Goal: Information Seeking & Learning: Compare options

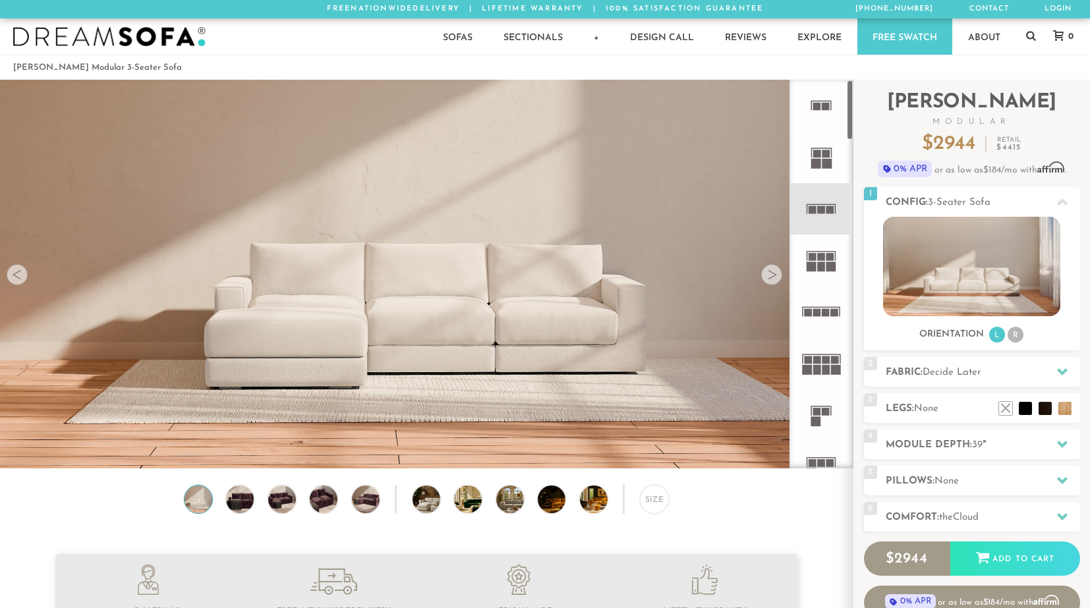
click at [829, 307] on rect at bounding box center [822, 307] width 38 height 1
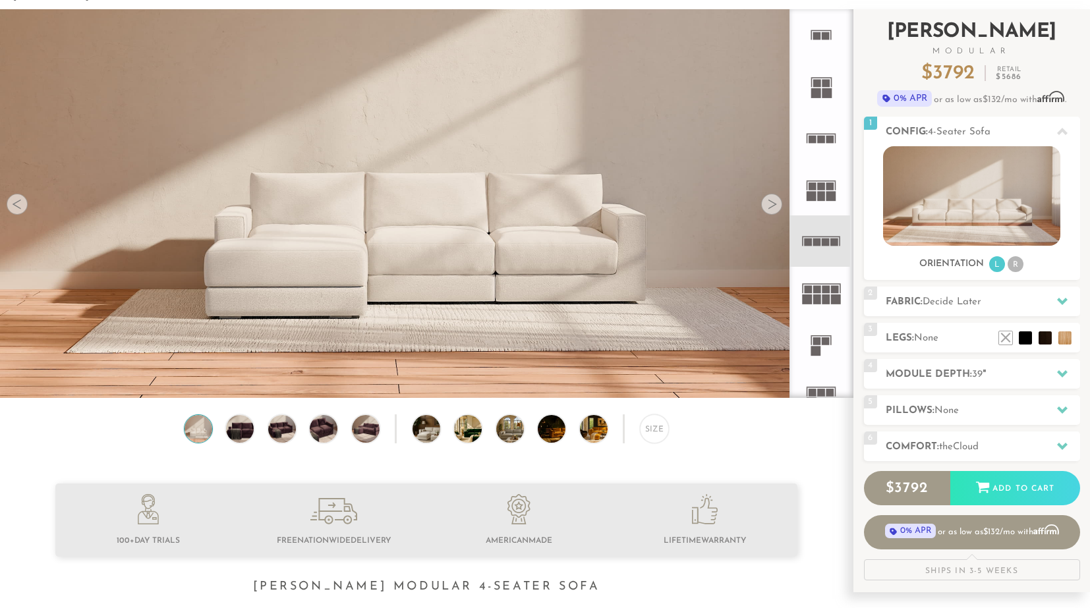
scroll to position [74, 0]
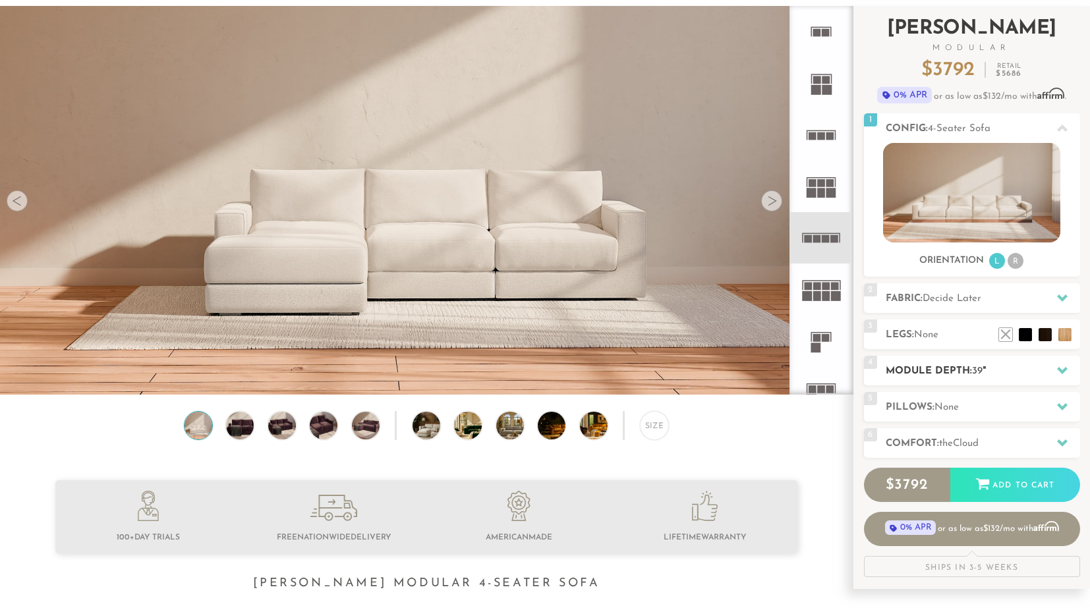
click at [969, 370] on icon at bounding box center [1062, 370] width 11 height 7
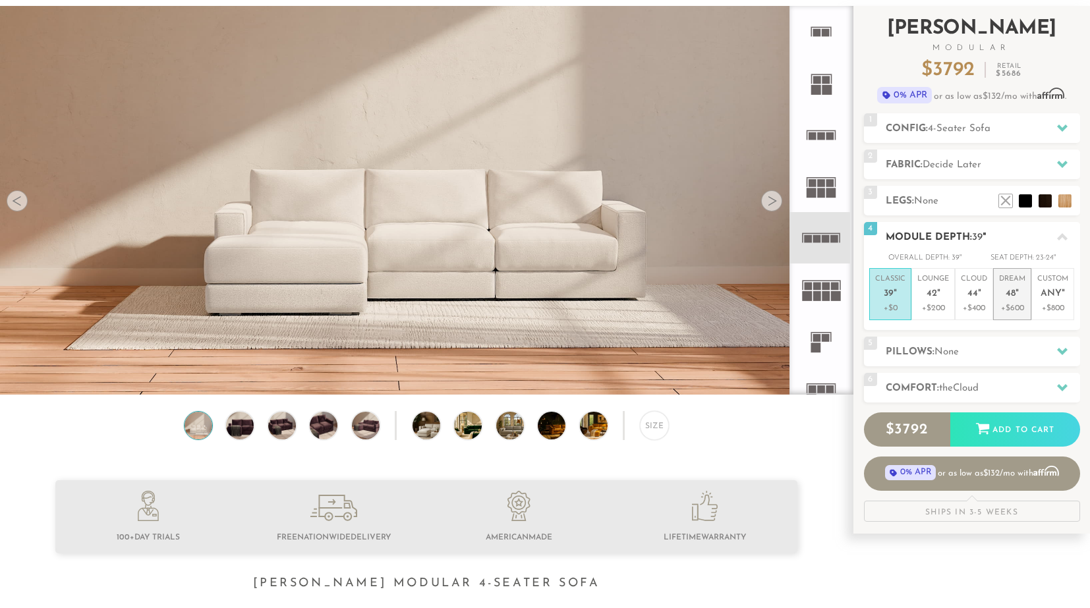
click at [969, 297] on em """ at bounding box center [1016, 294] width 3 height 11
click at [969, 383] on span "Cloud" at bounding box center [966, 388] width 26 height 10
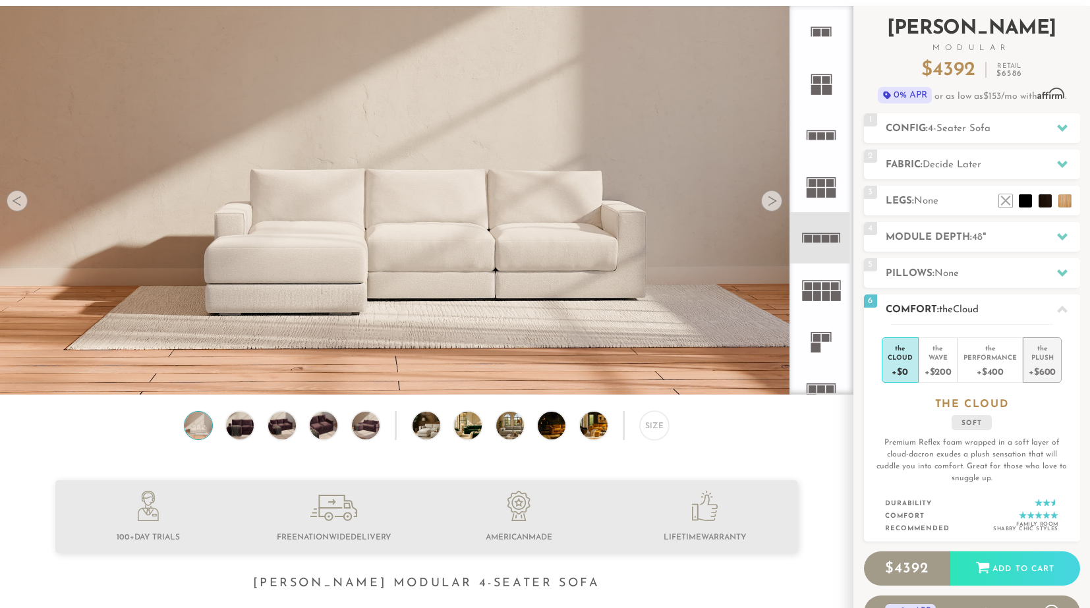
click at [969, 364] on div "+$600" at bounding box center [1042, 371] width 27 height 19
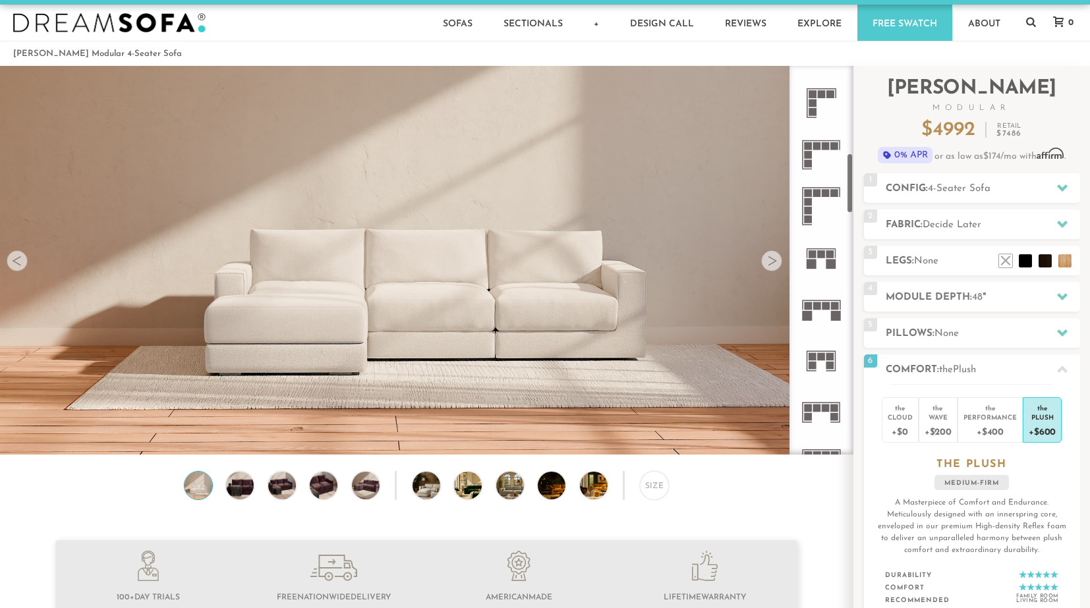
scroll to position [557, 0]
click at [820, 306] on rect at bounding box center [817, 305] width 8 height 8
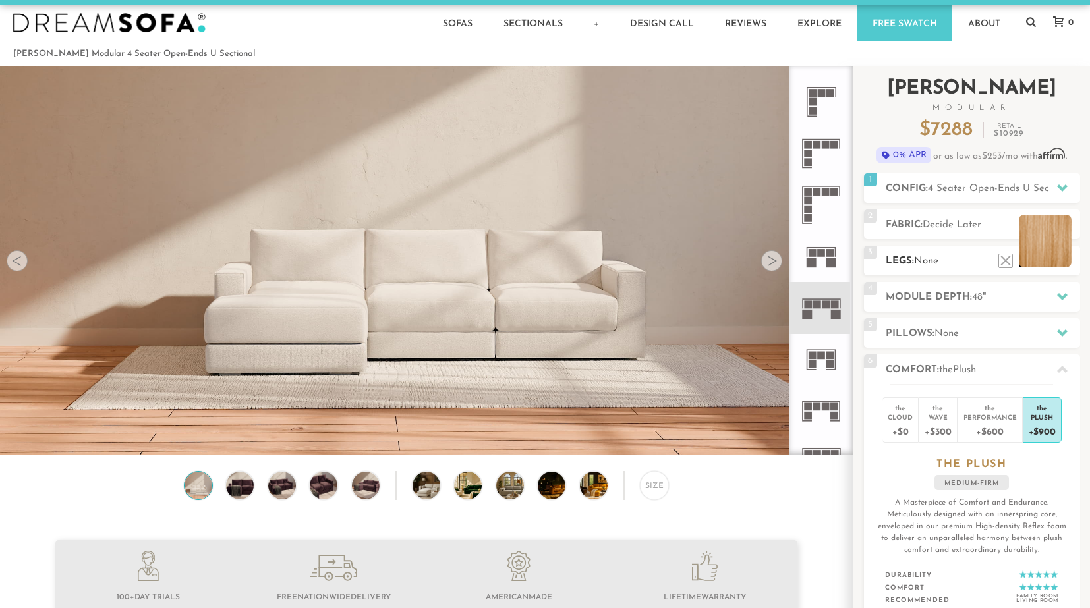
click at [969, 258] on li at bounding box center [1045, 241] width 53 height 53
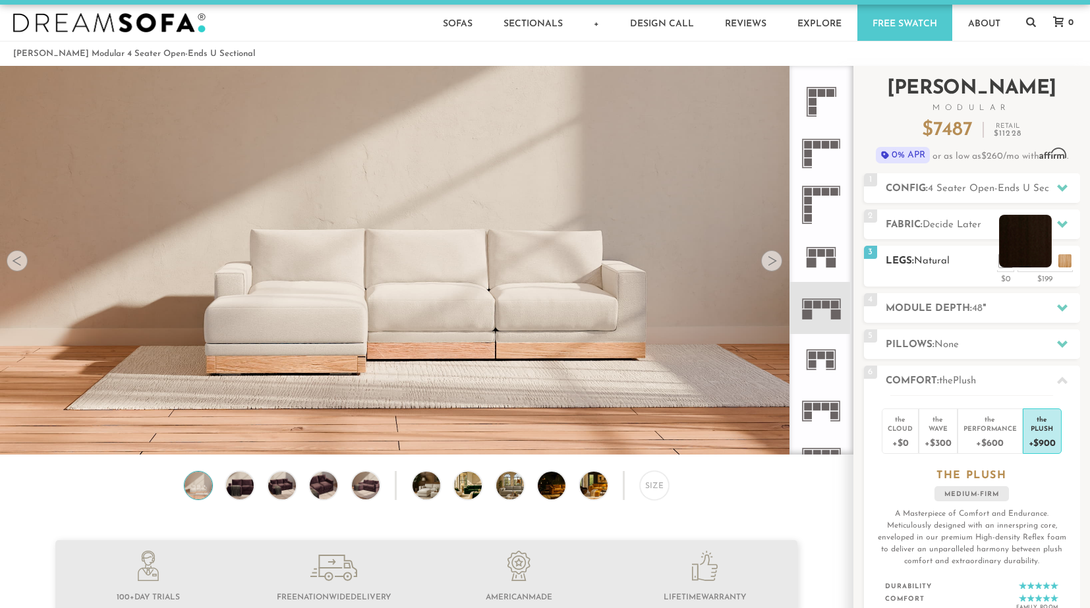
click at [969, 260] on li at bounding box center [1025, 241] width 53 height 53
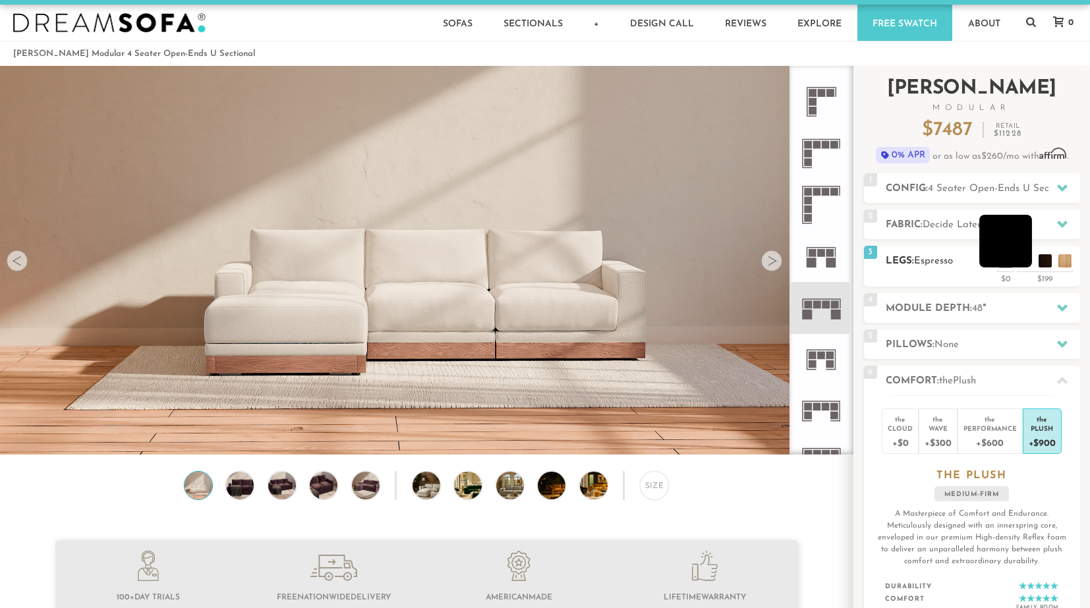
click at [969, 255] on li at bounding box center [1005, 241] width 53 height 53
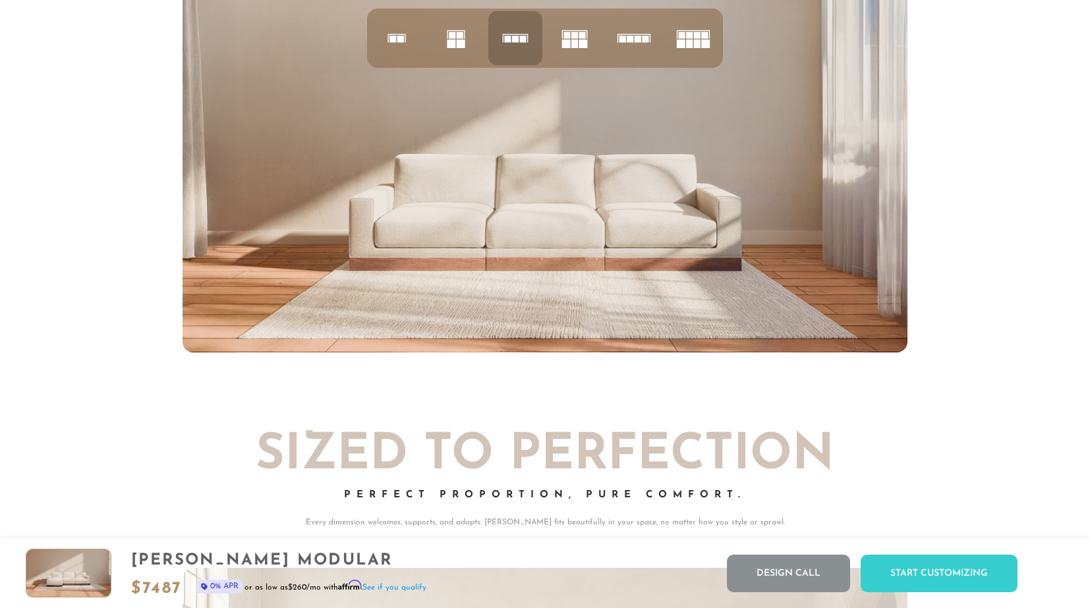
scroll to position [5361, 0]
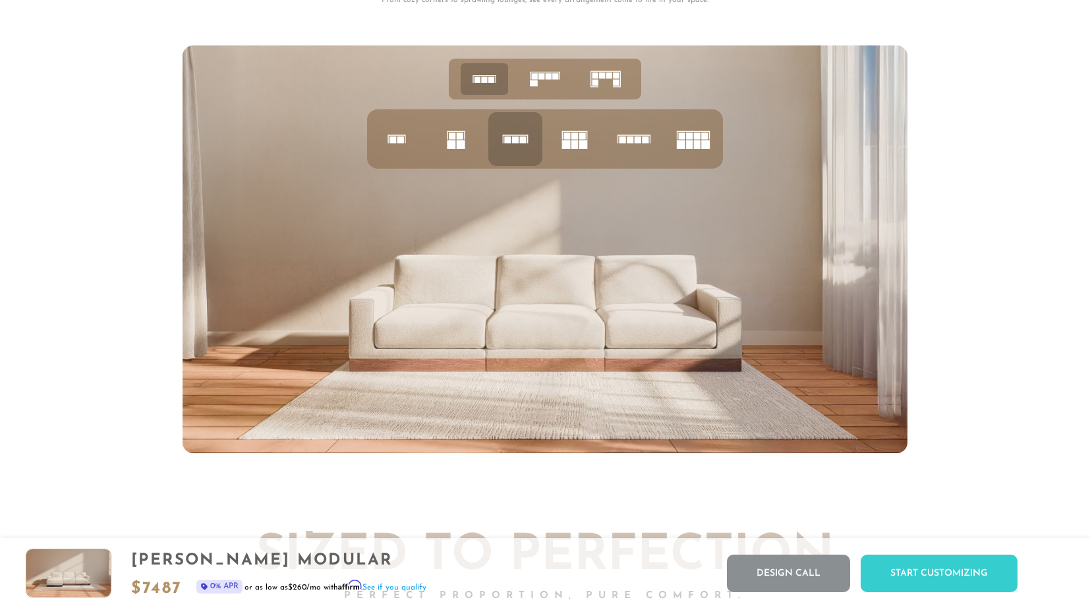
click at [606, 73] on icon at bounding box center [605, 79] width 41 height 41
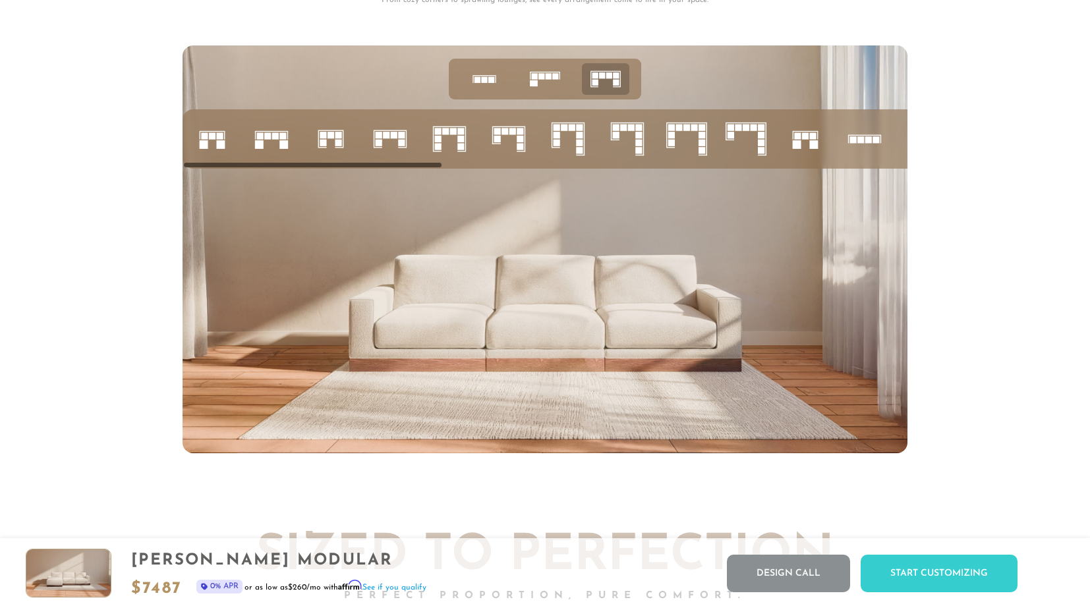
click at [400, 142] on rect at bounding box center [401, 142] width 7 height 7
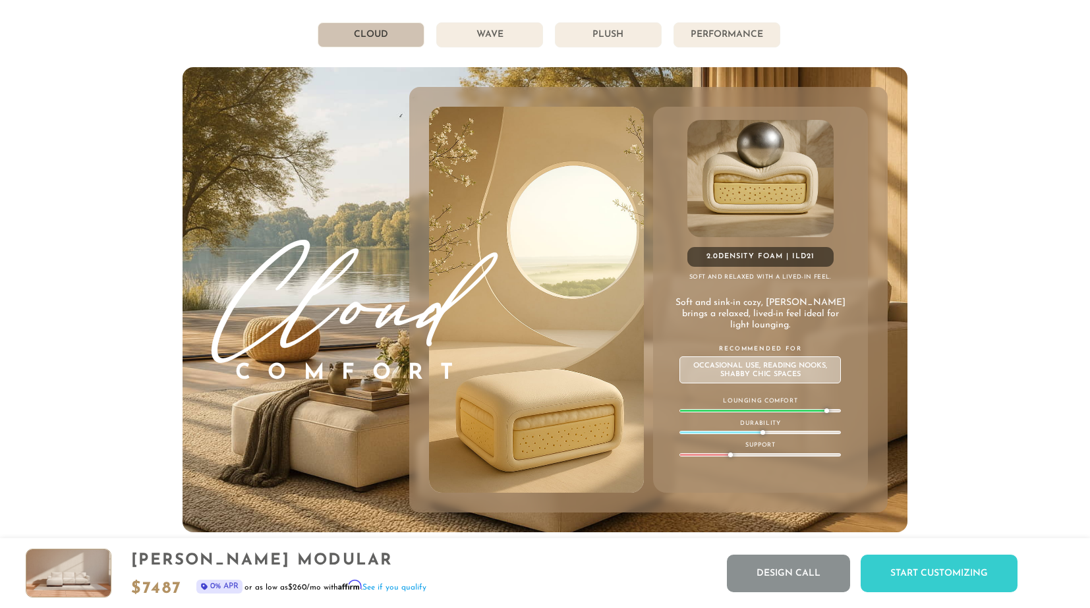
scroll to position [7310, 0]
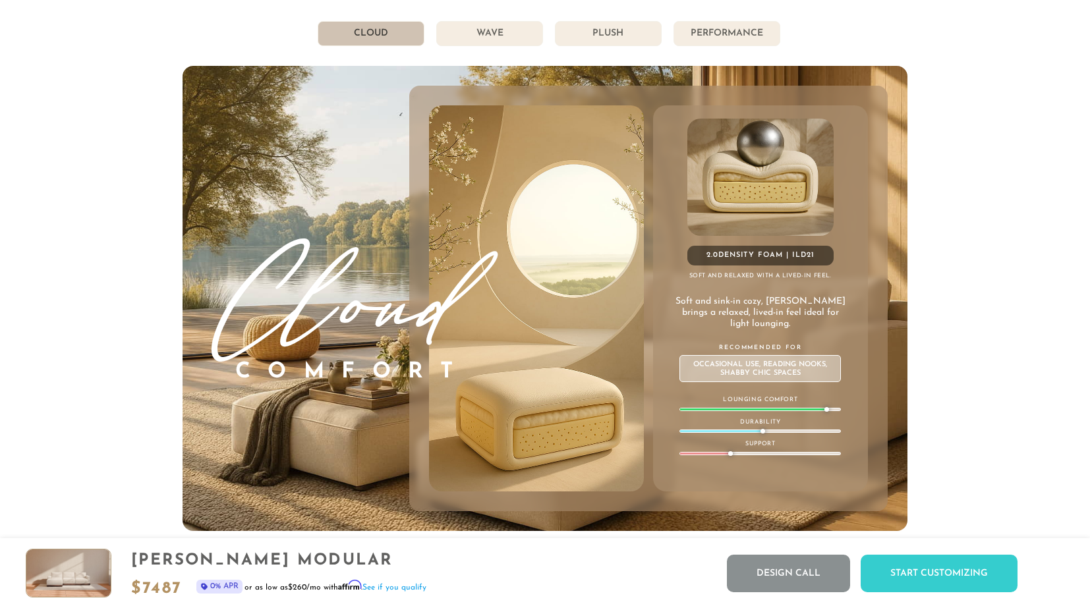
click at [495, 32] on li "Wave" at bounding box center [489, 33] width 107 height 25
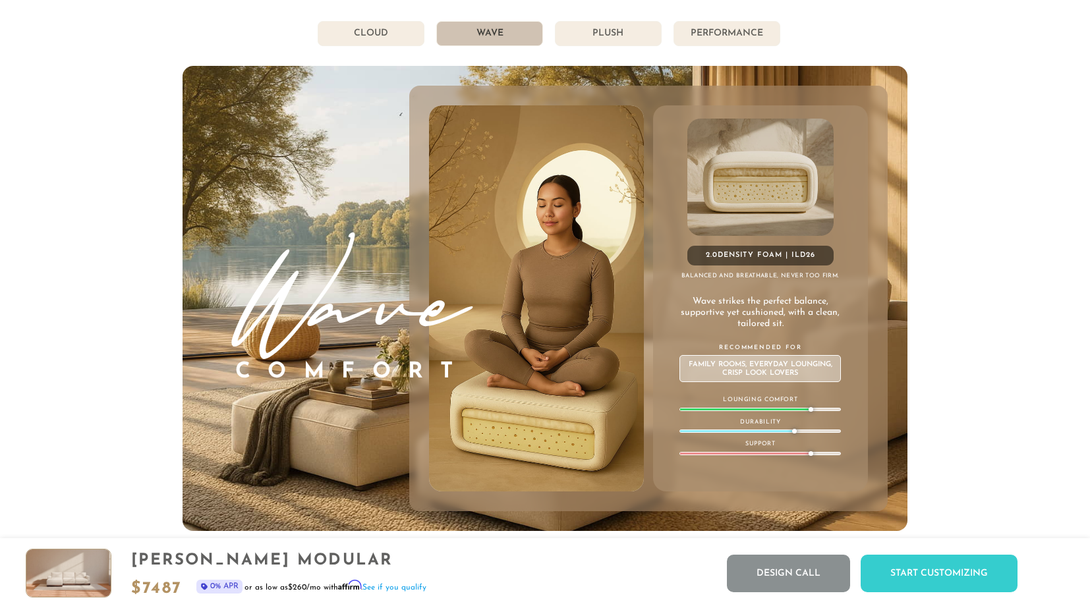
click at [586, 30] on li "Plush" at bounding box center [608, 33] width 107 height 25
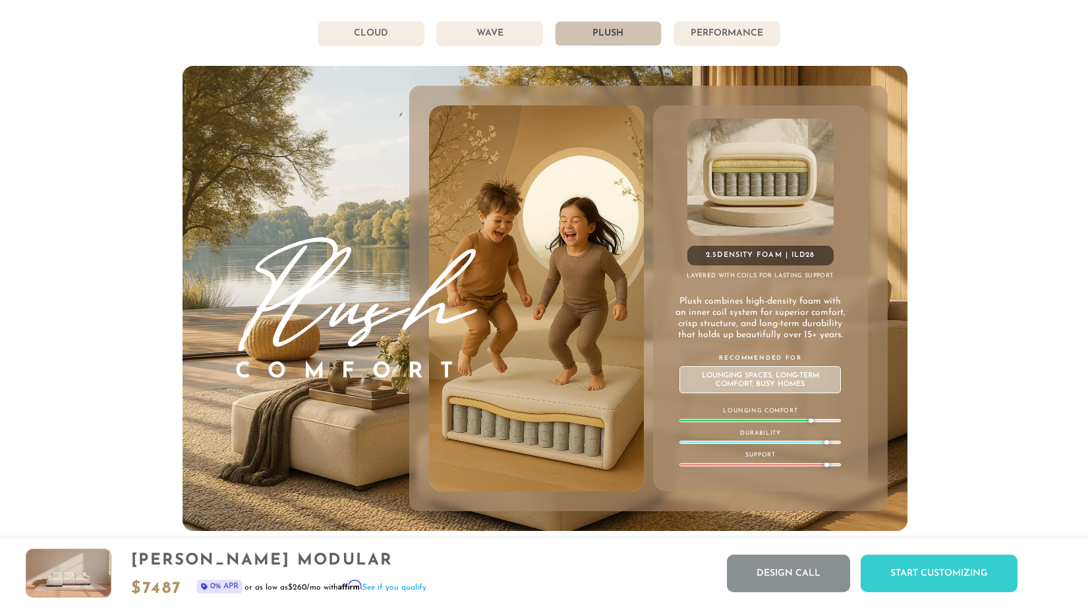
click at [723, 32] on li "Performance" at bounding box center [726, 33] width 107 height 25
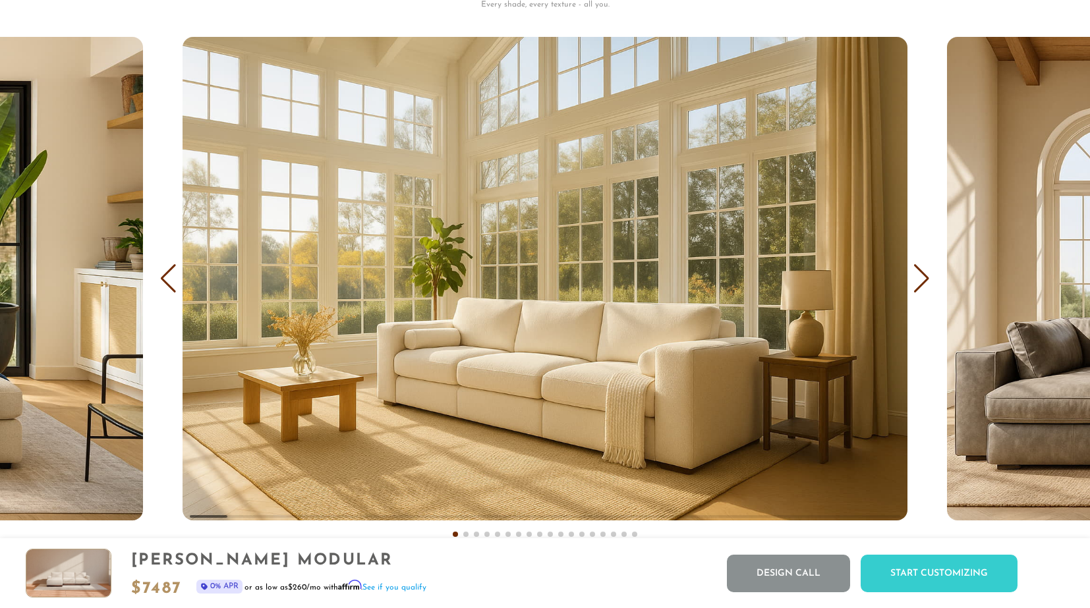
scroll to position [7993, 0]
click at [917, 279] on div "Next slide" at bounding box center [922, 278] width 18 height 29
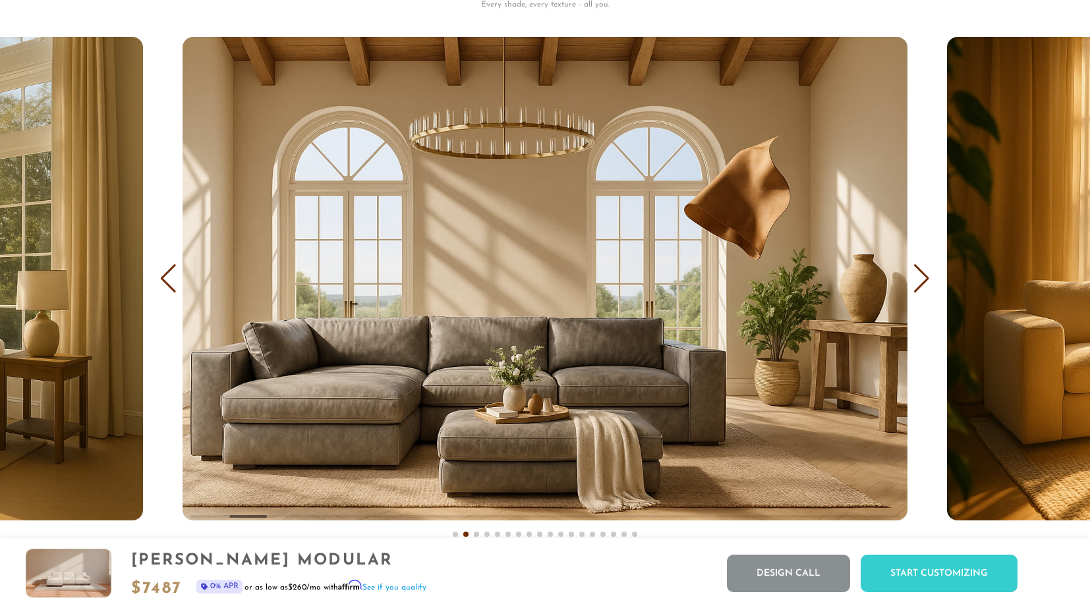
click at [924, 282] on div "Next slide" at bounding box center [922, 278] width 18 height 29
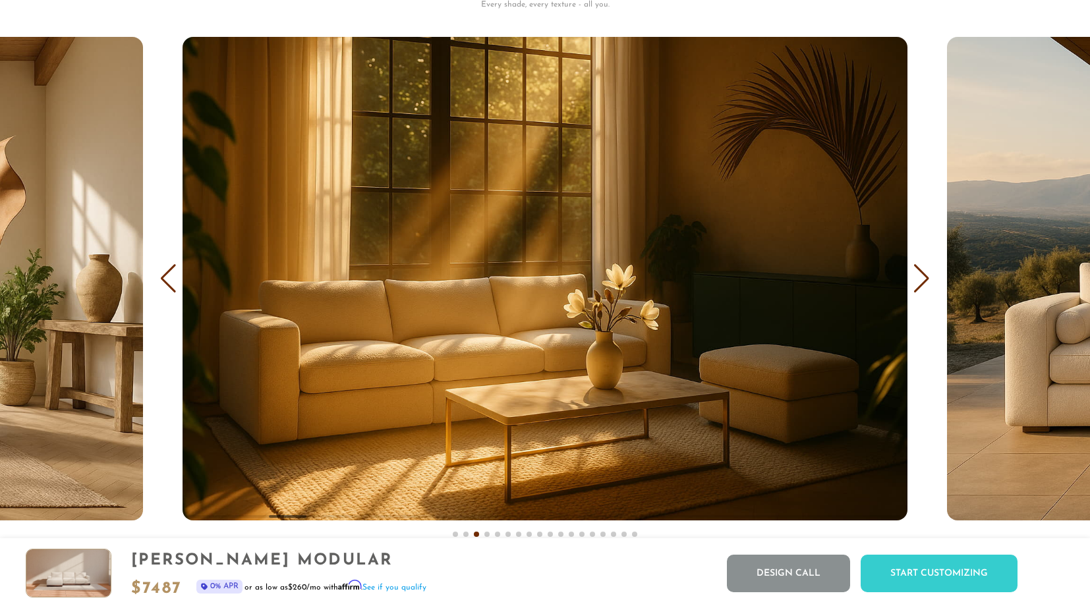
click at [924, 282] on div "Next slide" at bounding box center [922, 278] width 18 height 29
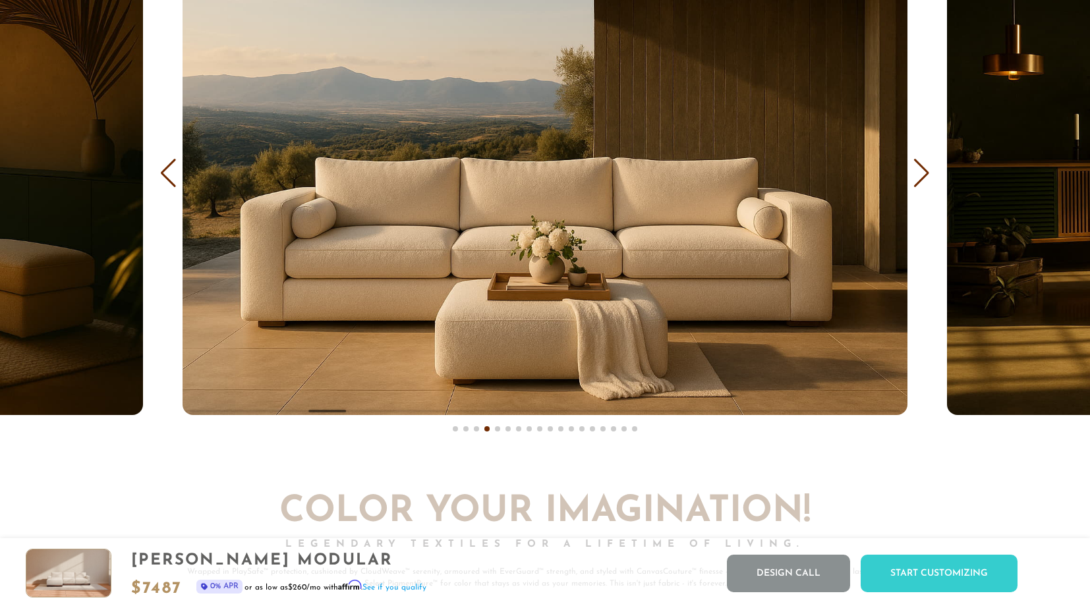
scroll to position [8093, 0]
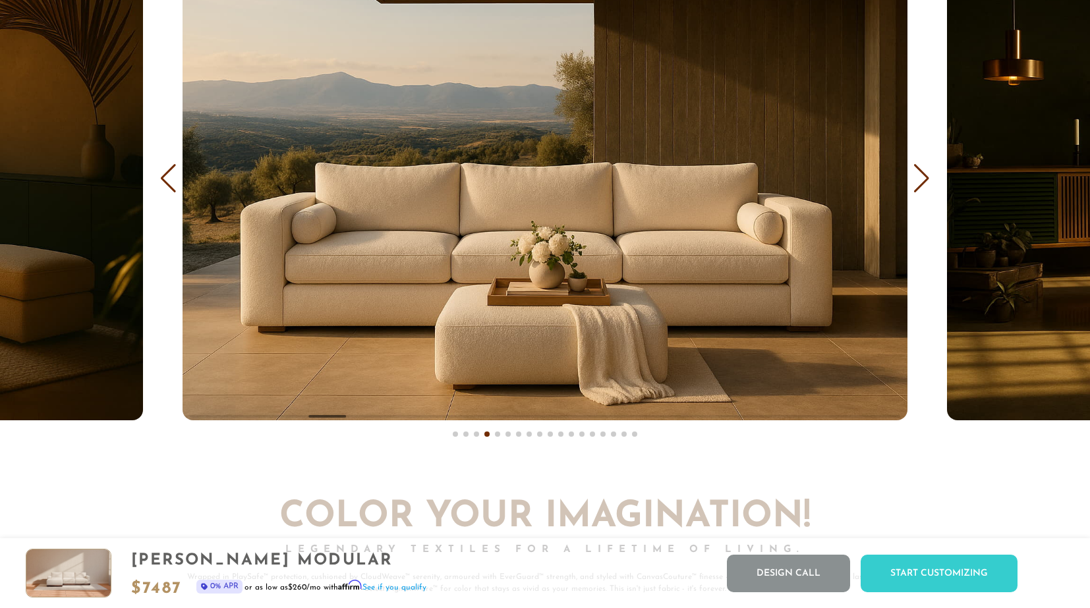
click at [919, 159] on div "COVER IT: DreamThread Choose Your Fabric, Paint Your Story. Every shade, every …" at bounding box center [545, 123] width 1090 height 672
click at [919, 181] on div "Next slide" at bounding box center [922, 178] width 18 height 29
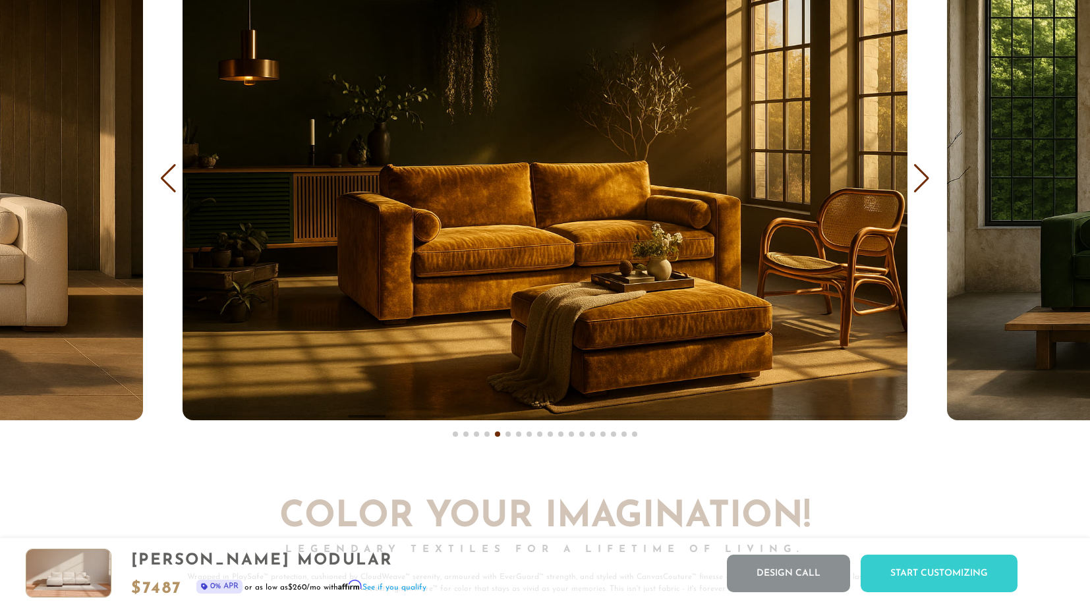
click at [919, 181] on div "Next slide" at bounding box center [922, 178] width 18 height 29
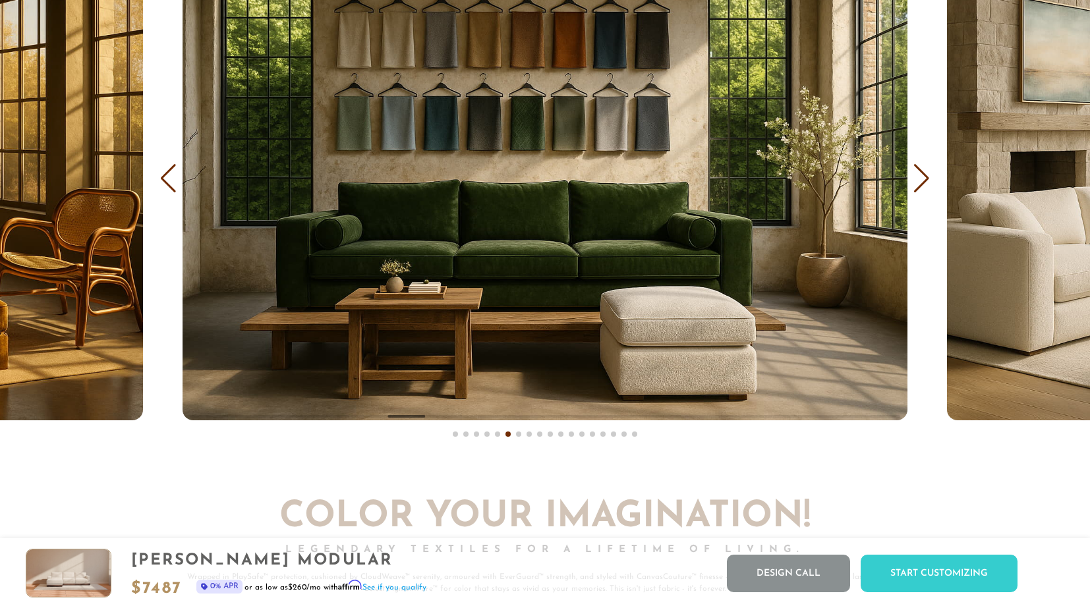
click at [919, 181] on div "Next slide" at bounding box center [922, 178] width 18 height 29
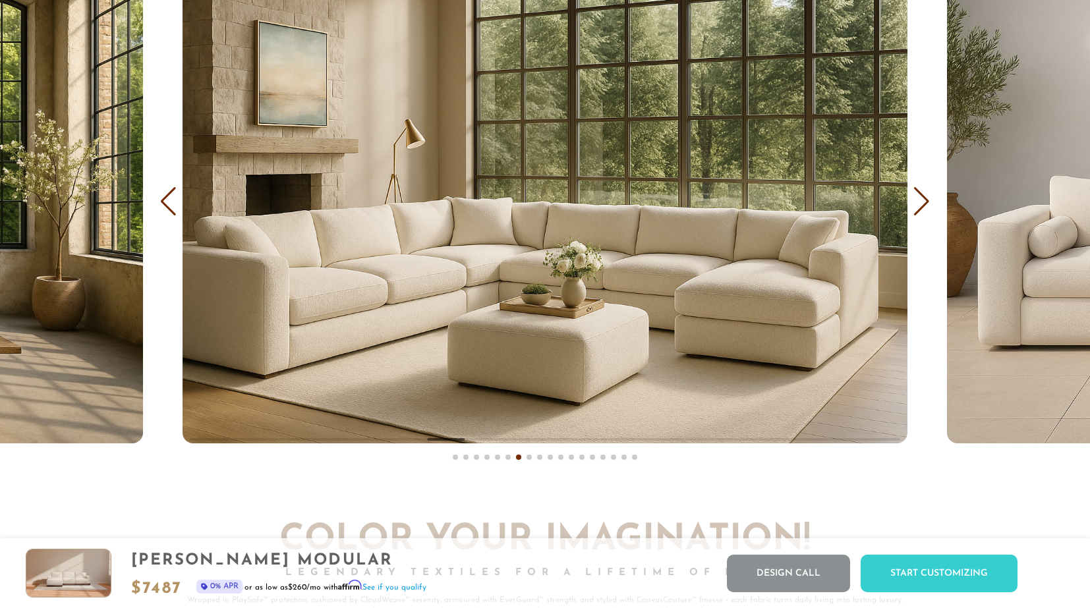
scroll to position [8069, 0]
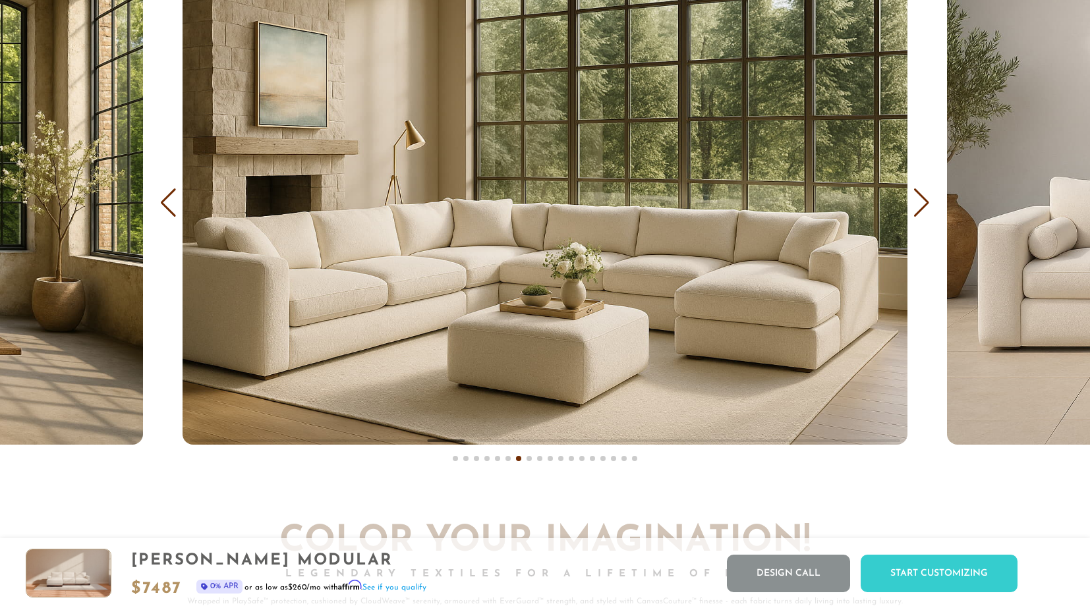
click at [919, 200] on div "Next slide" at bounding box center [922, 202] width 18 height 29
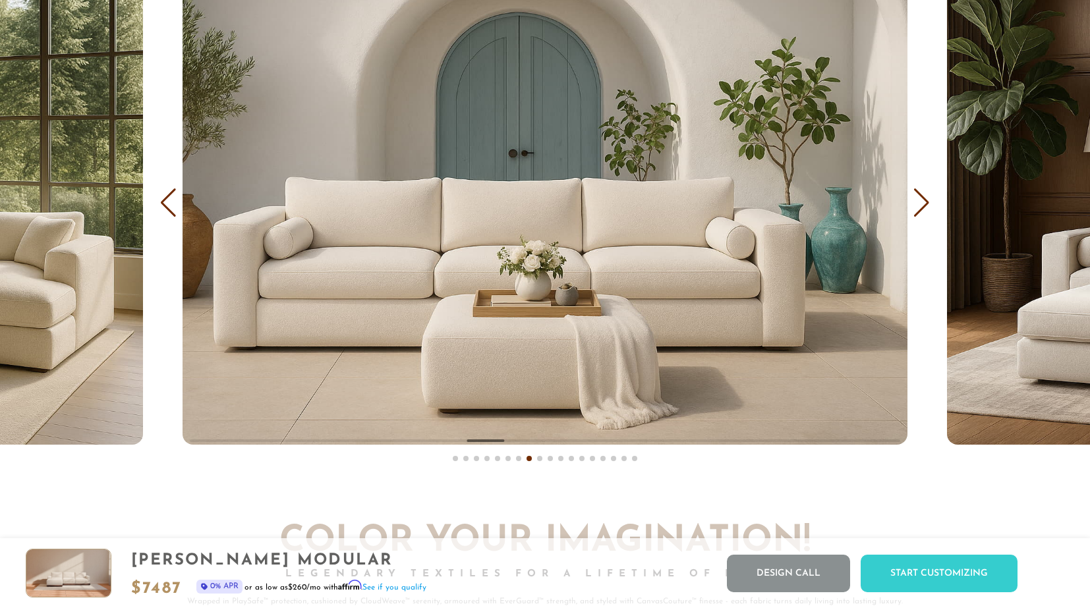
click at [919, 200] on div "Next slide" at bounding box center [922, 202] width 18 height 29
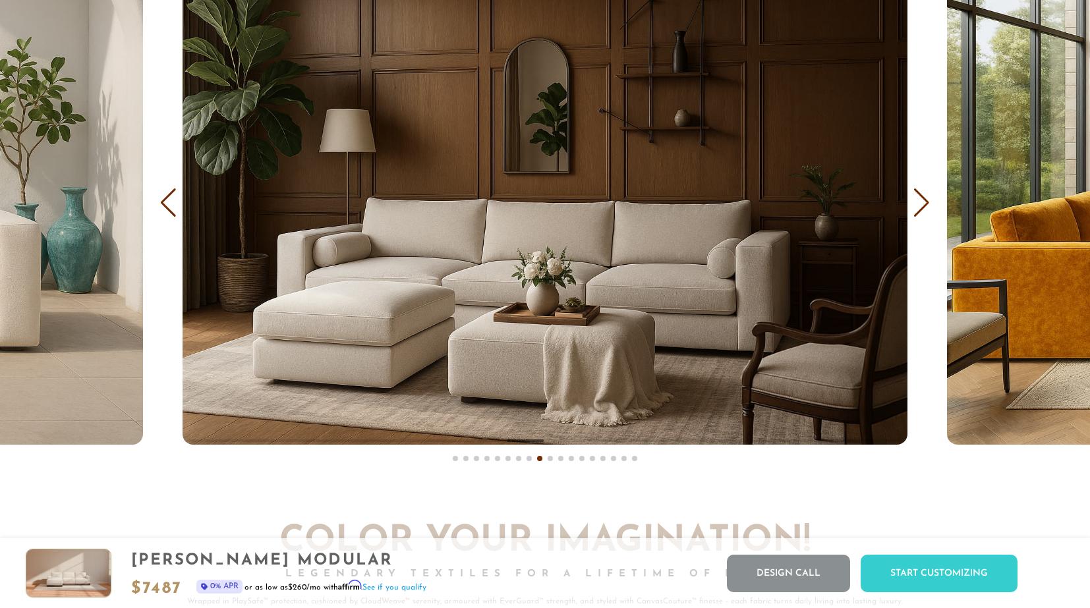
click at [919, 200] on div "Next slide" at bounding box center [922, 202] width 18 height 29
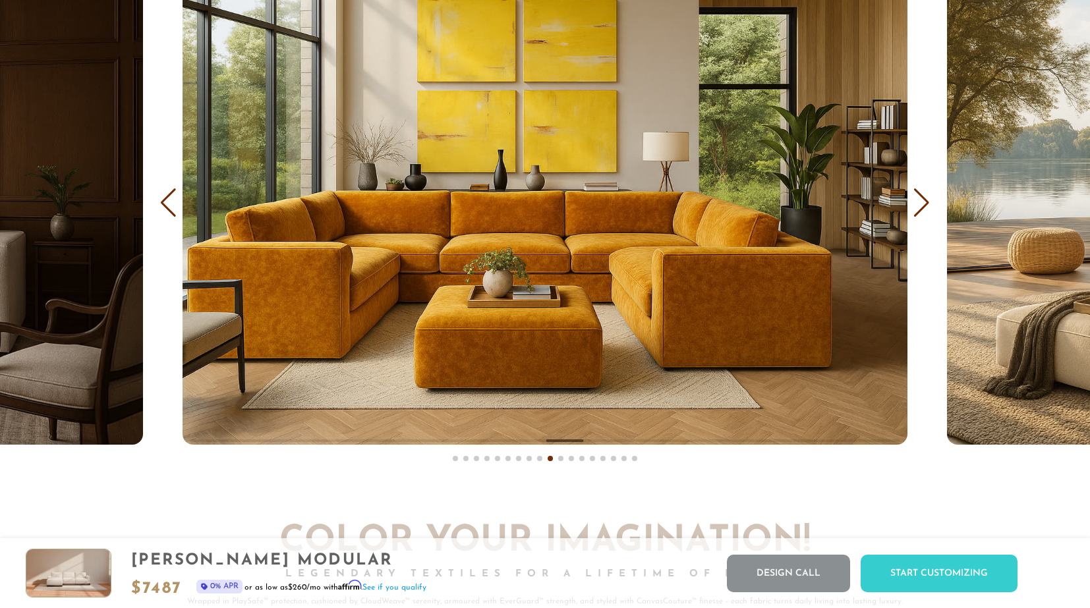
click at [919, 200] on div "Next slide" at bounding box center [922, 202] width 18 height 29
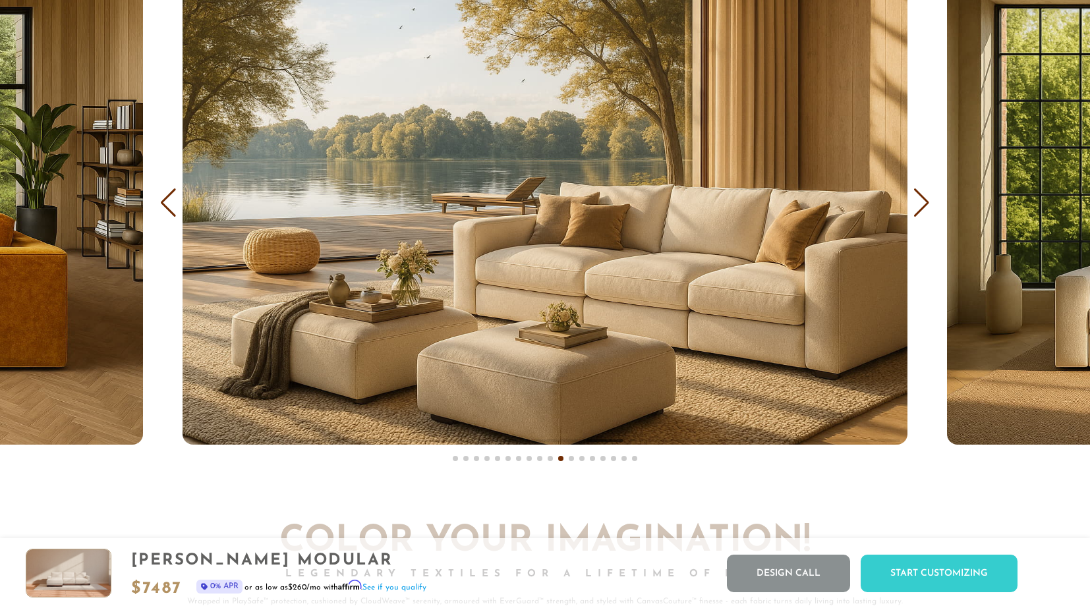
click at [919, 200] on div "Next slide" at bounding box center [922, 202] width 18 height 29
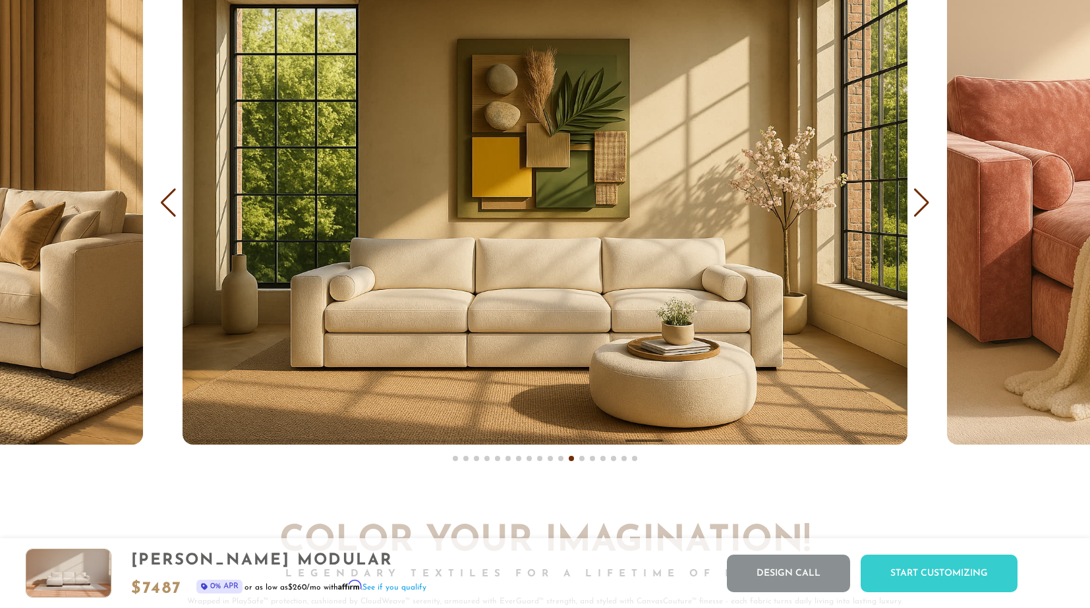
click at [919, 200] on div "Next slide" at bounding box center [922, 202] width 18 height 29
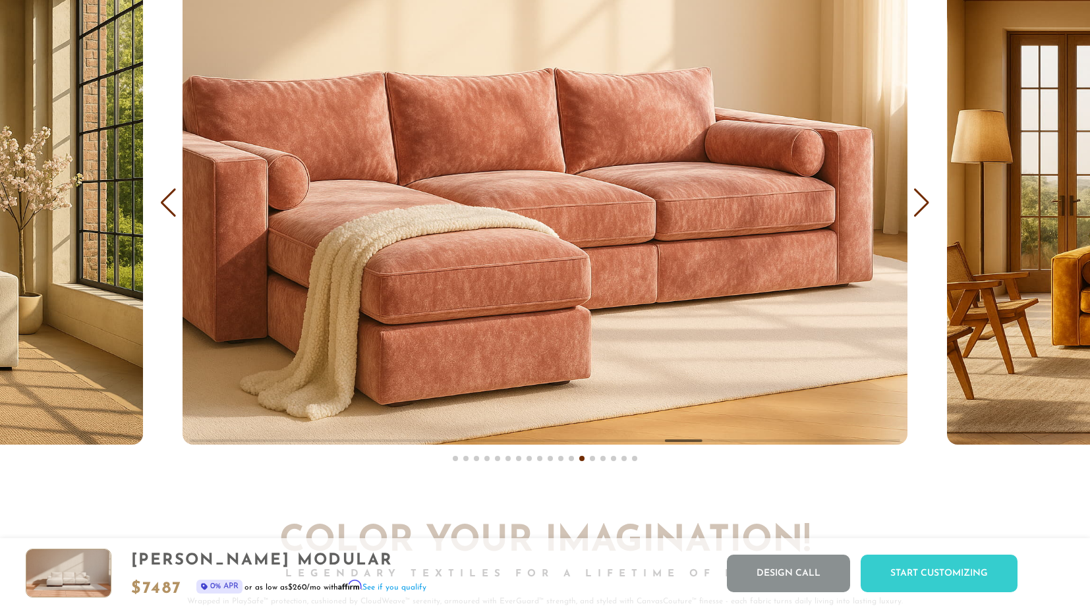
click at [919, 200] on div "Next slide" at bounding box center [922, 202] width 18 height 29
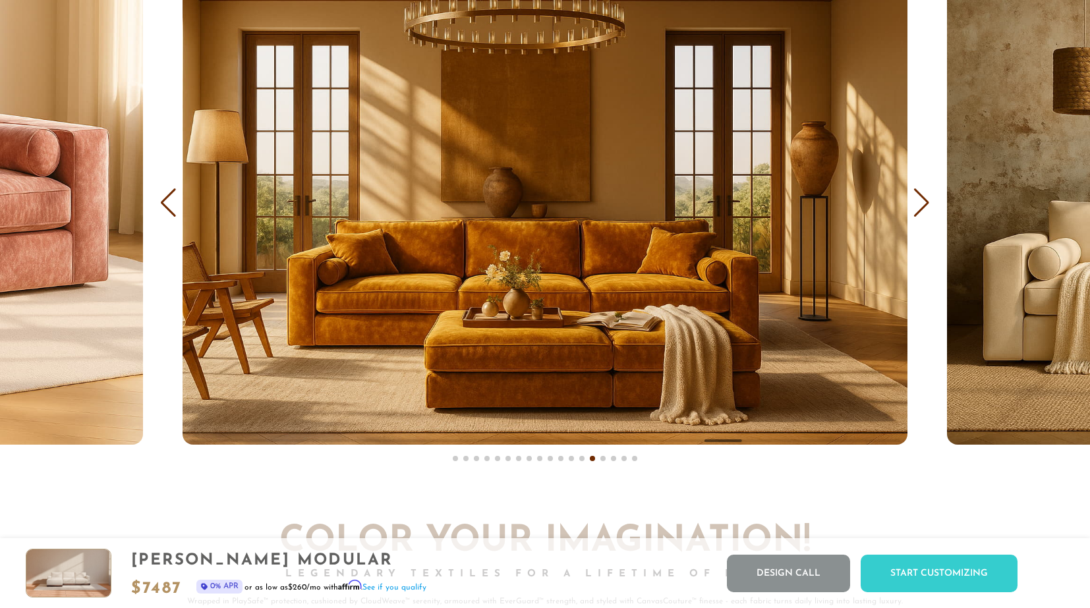
click at [919, 200] on div "Next slide" at bounding box center [922, 202] width 18 height 29
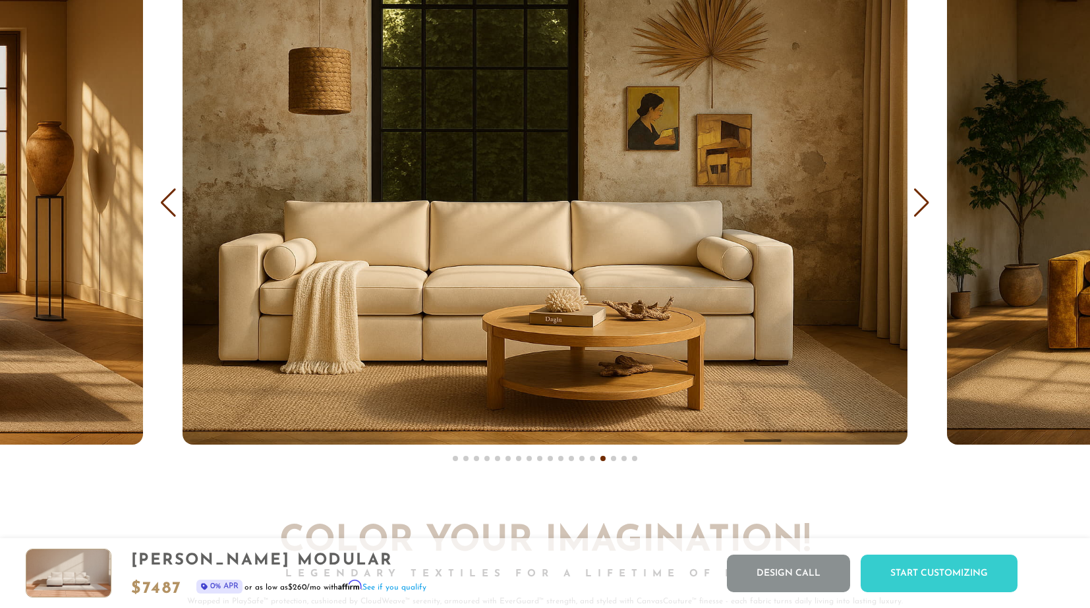
click at [919, 200] on div "Next slide" at bounding box center [922, 202] width 18 height 29
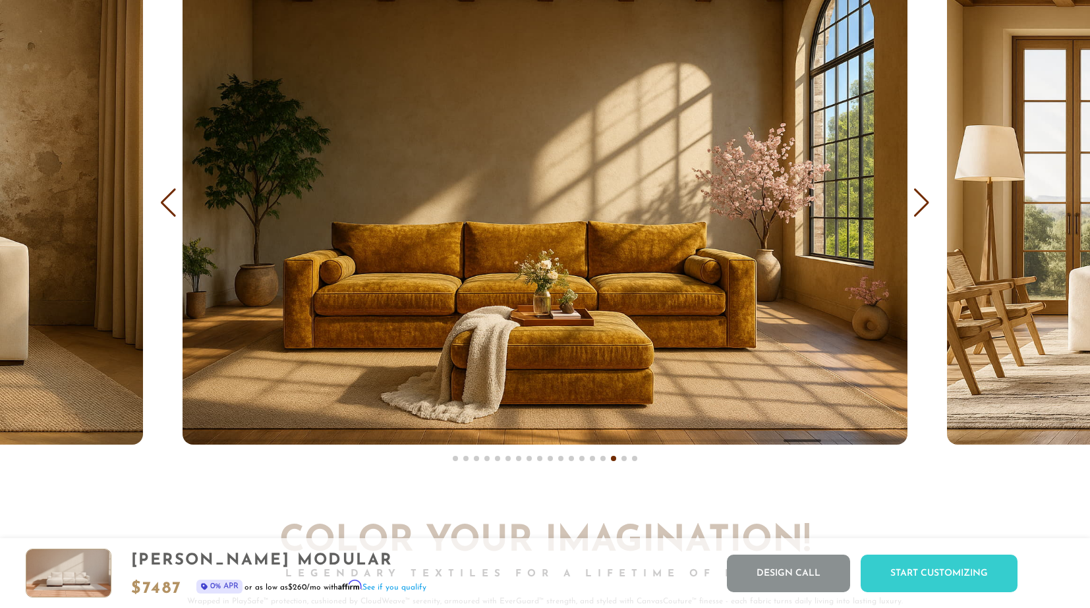
click at [919, 200] on div "Next slide" at bounding box center [922, 202] width 18 height 29
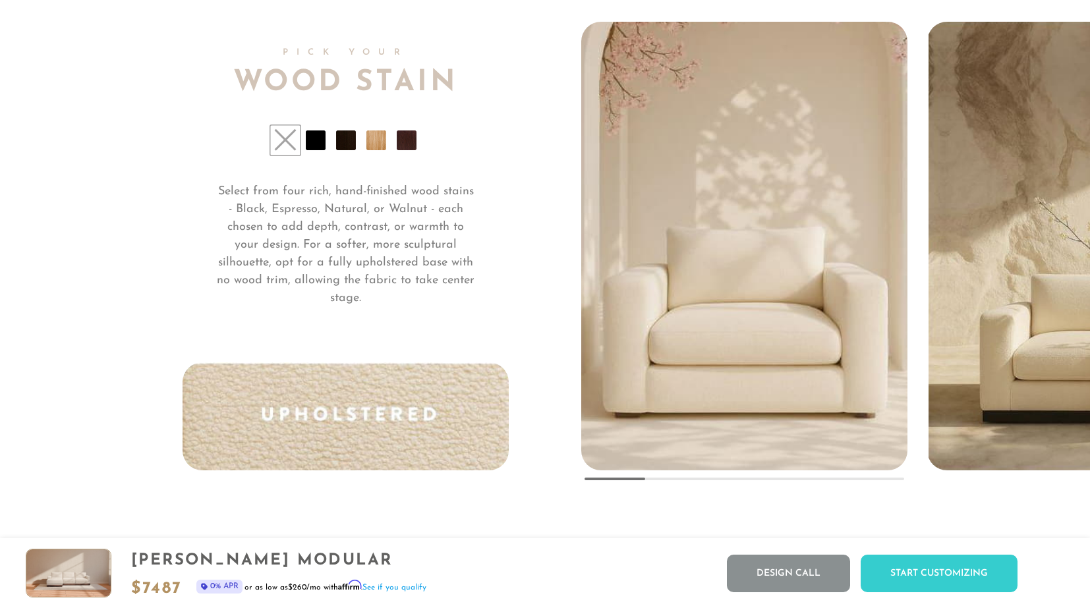
scroll to position [9957, 0]
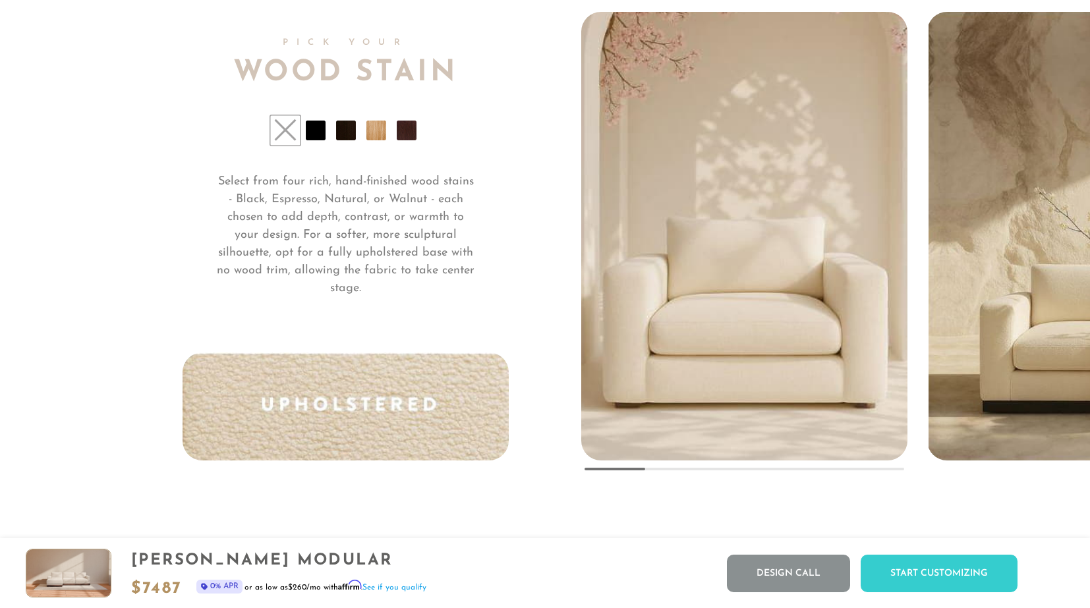
click at [314, 130] on li at bounding box center [316, 131] width 20 height 20
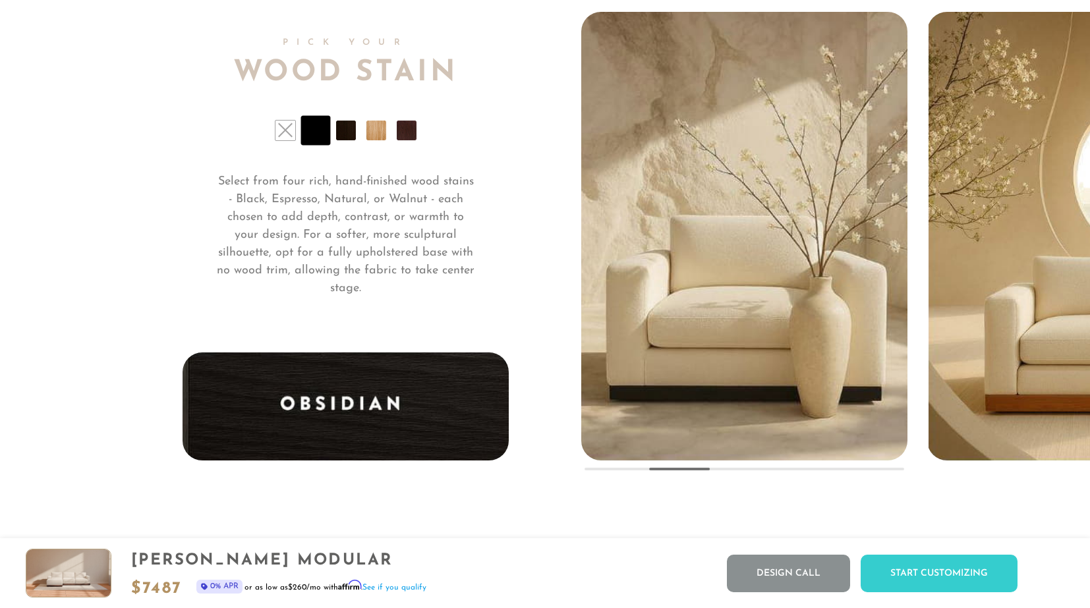
click at [345, 130] on li at bounding box center [346, 131] width 20 height 20
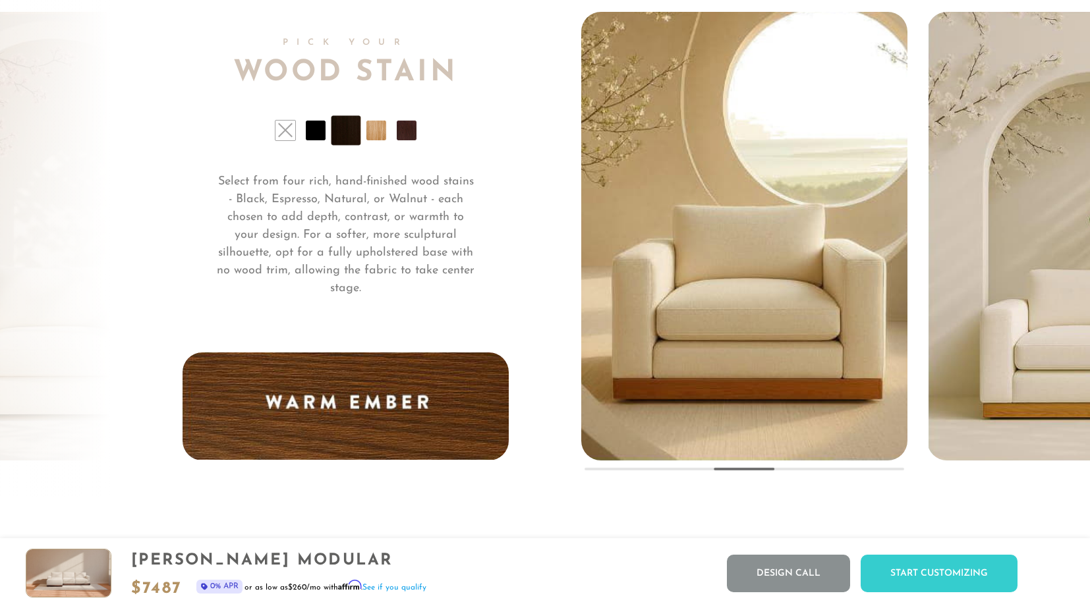
click at [376, 129] on li at bounding box center [376, 131] width 20 height 20
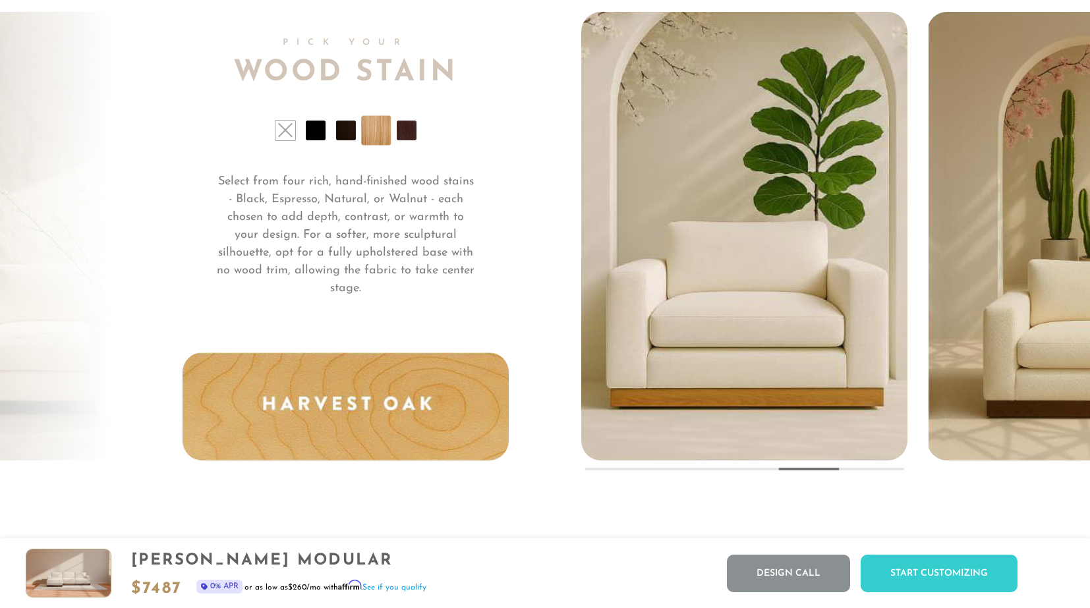
click at [409, 133] on li at bounding box center [407, 131] width 20 height 20
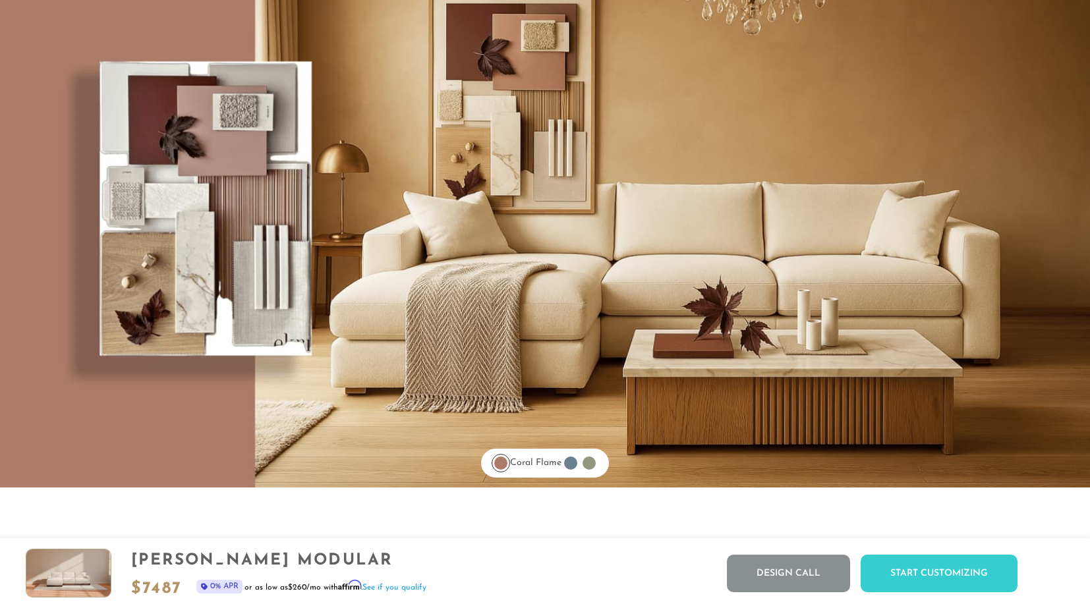
scroll to position [10691, 0]
click at [577, 464] on div at bounding box center [570, 462] width 13 height 13
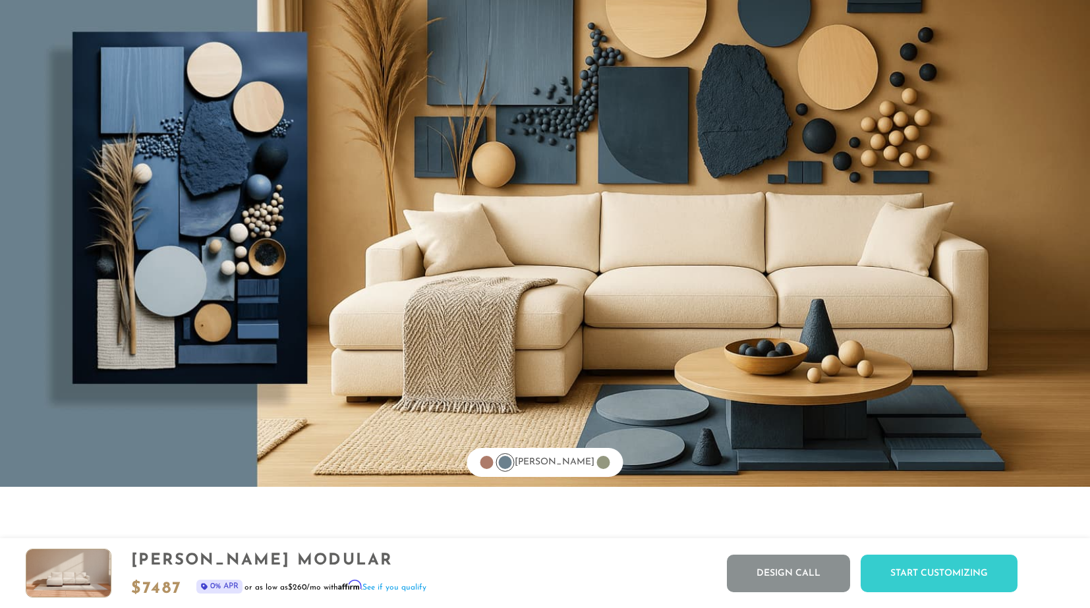
click at [597, 462] on div at bounding box center [603, 462] width 13 height 13
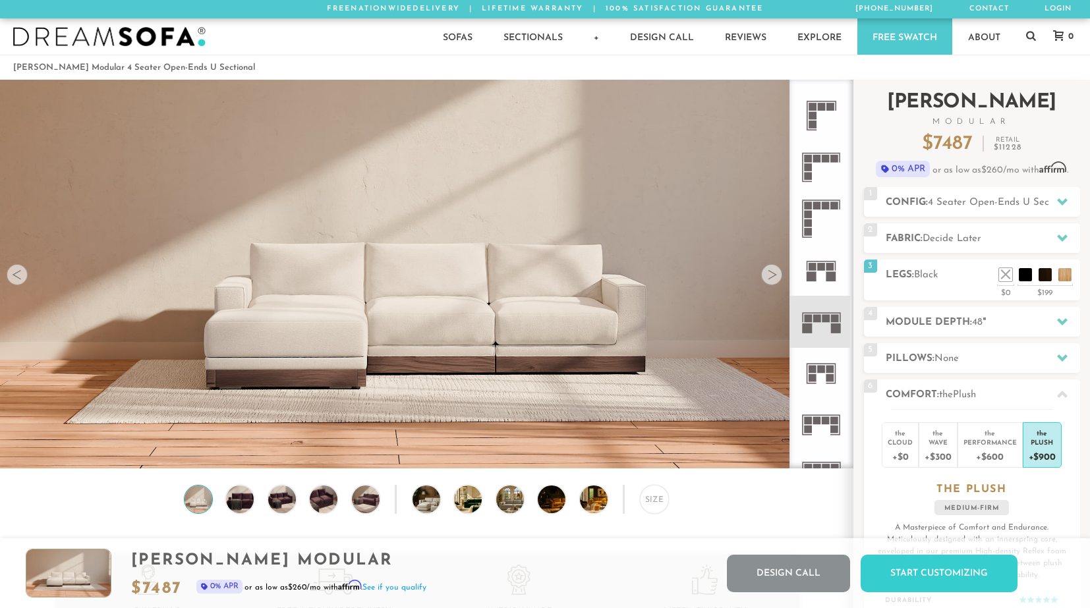
scroll to position [0, 0]
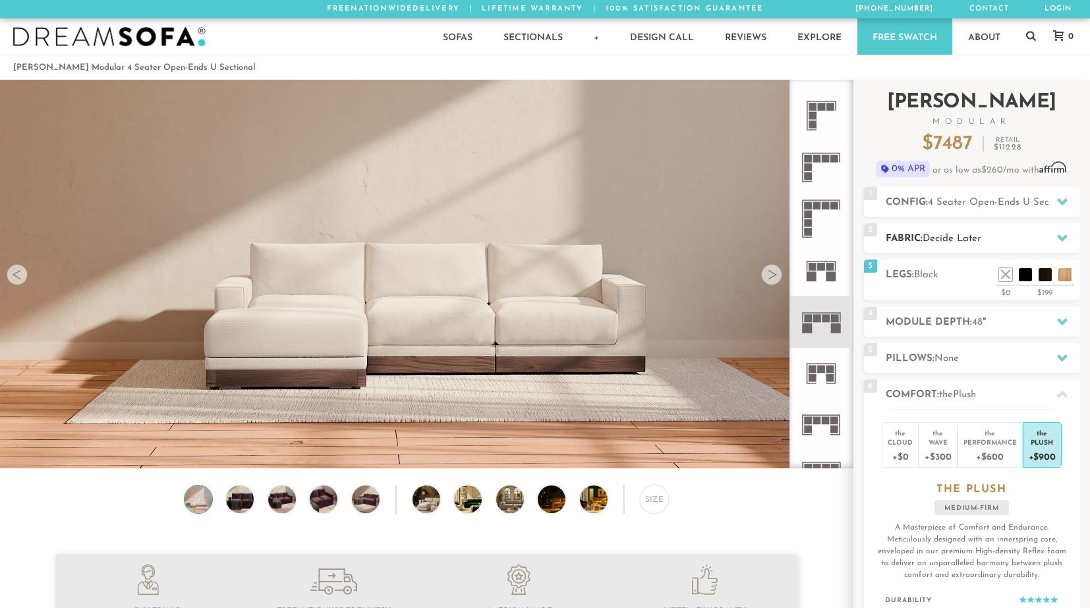
click at [969, 231] on h2 "Fabric: Decide Later" at bounding box center [983, 238] width 194 height 15
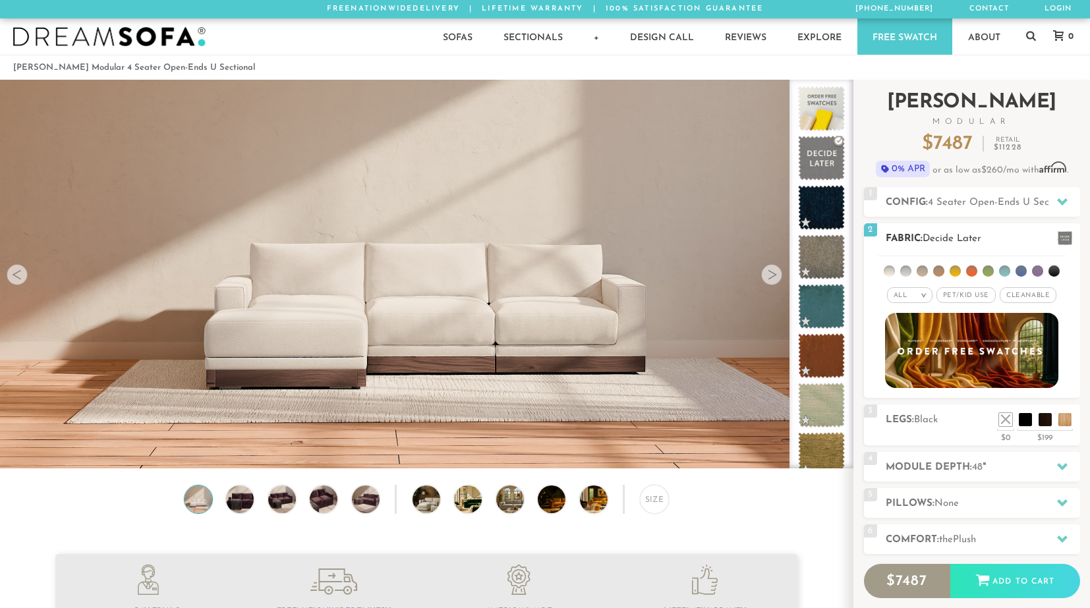
click at [969, 271] on li at bounding box center [971, 271] width 11 height 11
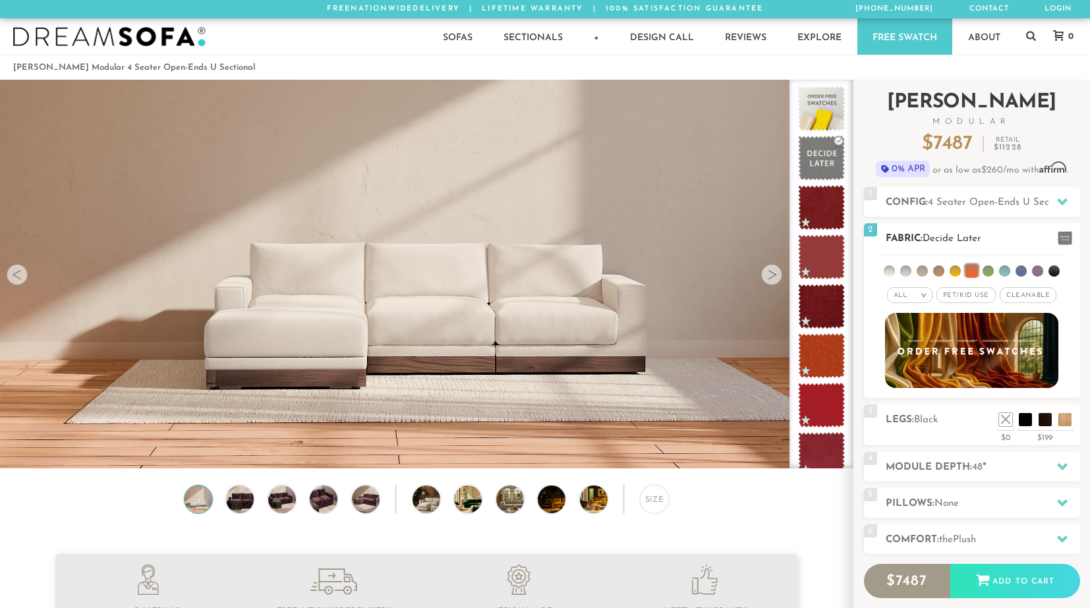
click at [969, 271] on li at bounding box center [1004, 271] width 11 height 11
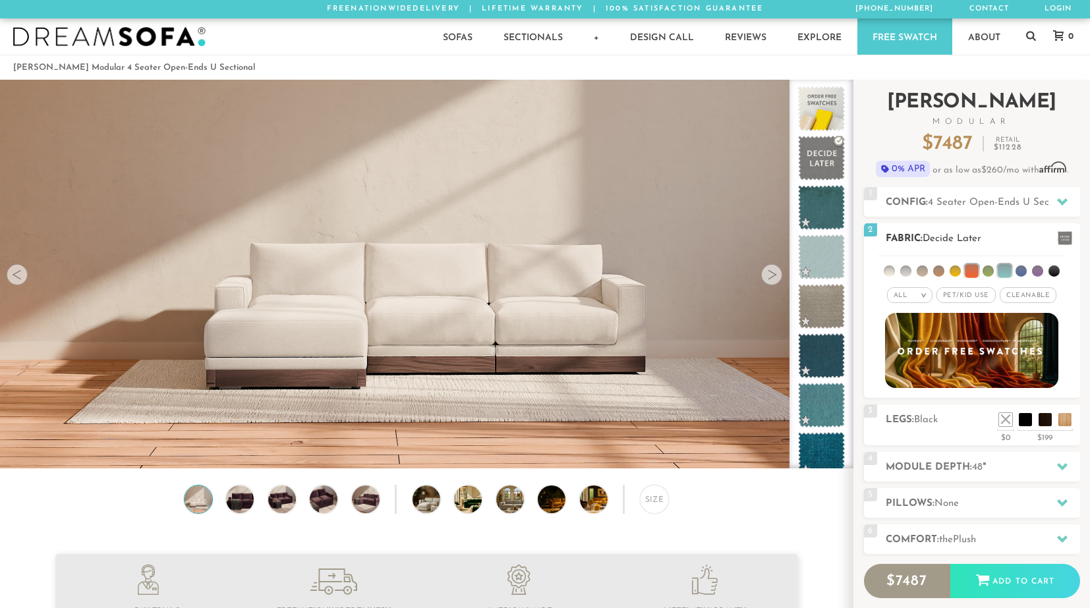
click at [969, 268] on li at bounding box center [987, 271] width 11 height 11
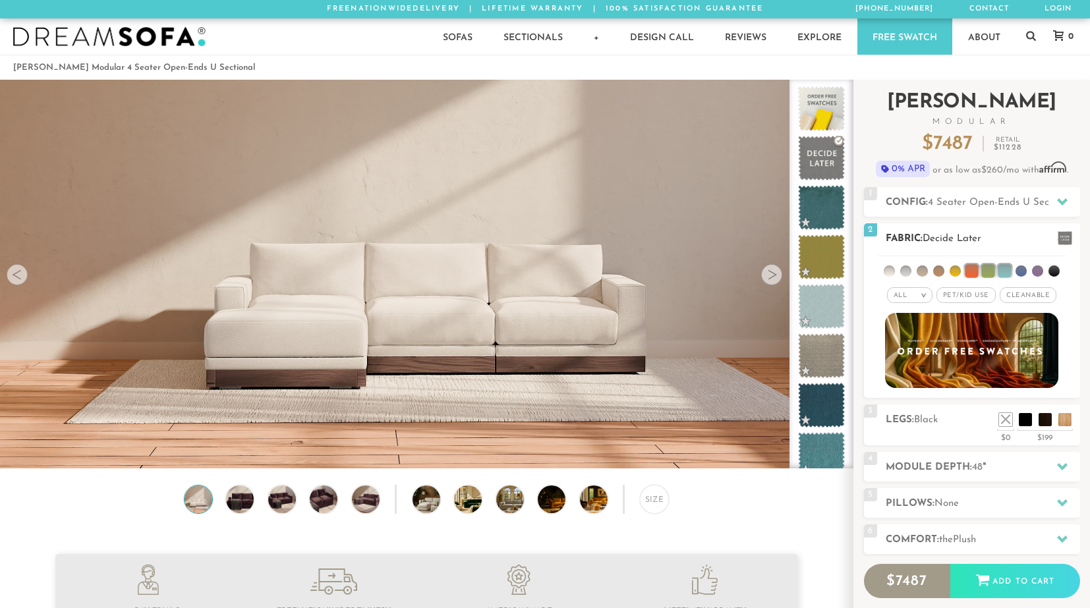
click at [924, 295] on em ">" at bounding box center [924, 295] width 10 height 7
click at [906, 405] on li "Luxury" at bounding box center [909, 406] width 45 height 18
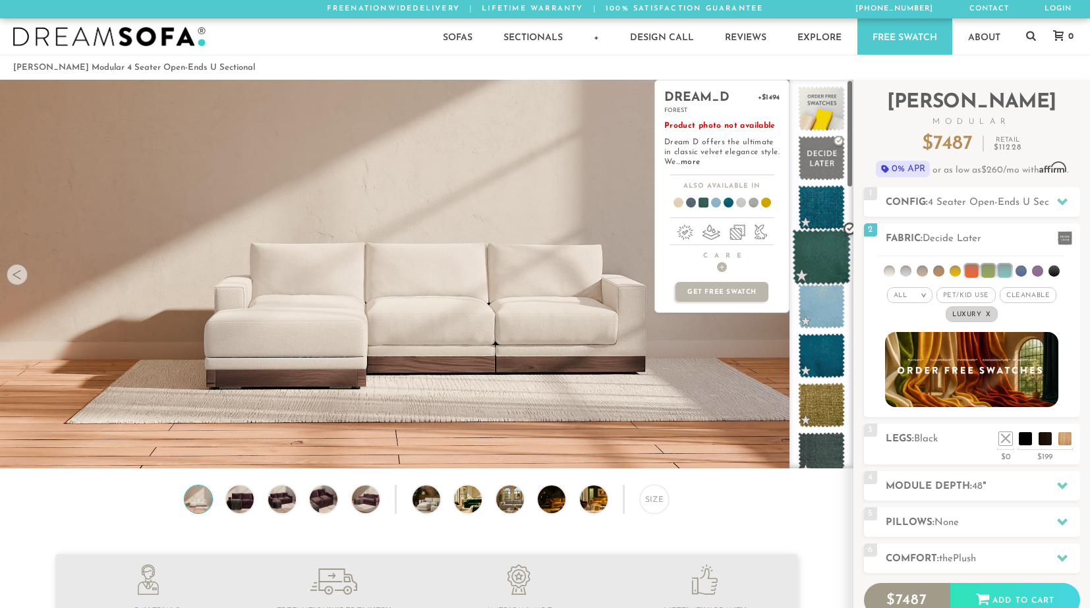
click at [822, 258] on span at bounding box center [821, 257] width 59 height 56
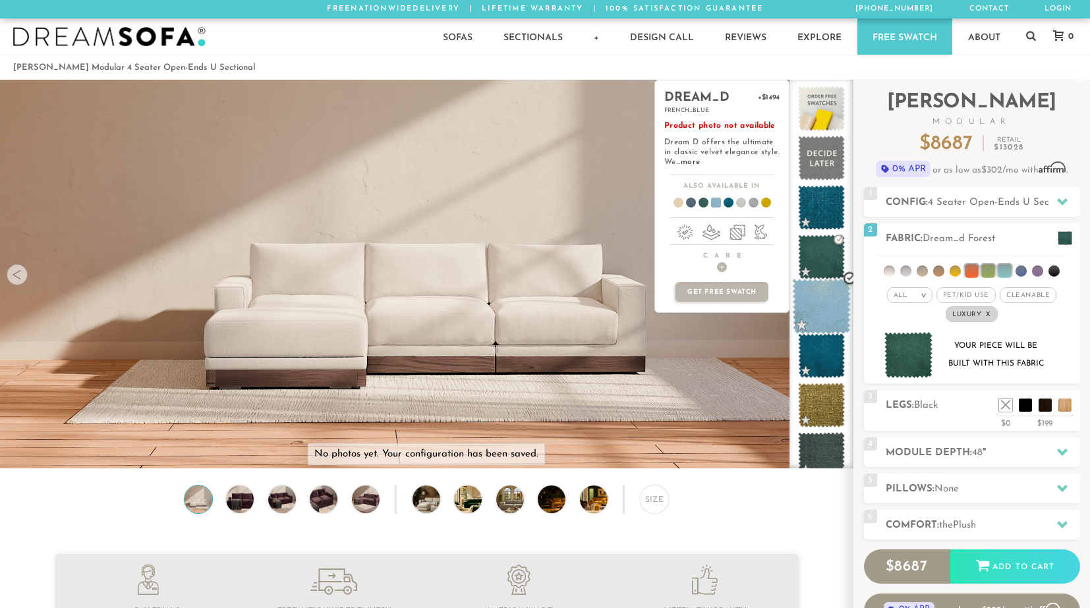
click at [825, 317] on span at bounding box center [821, 307] width 59 height 56
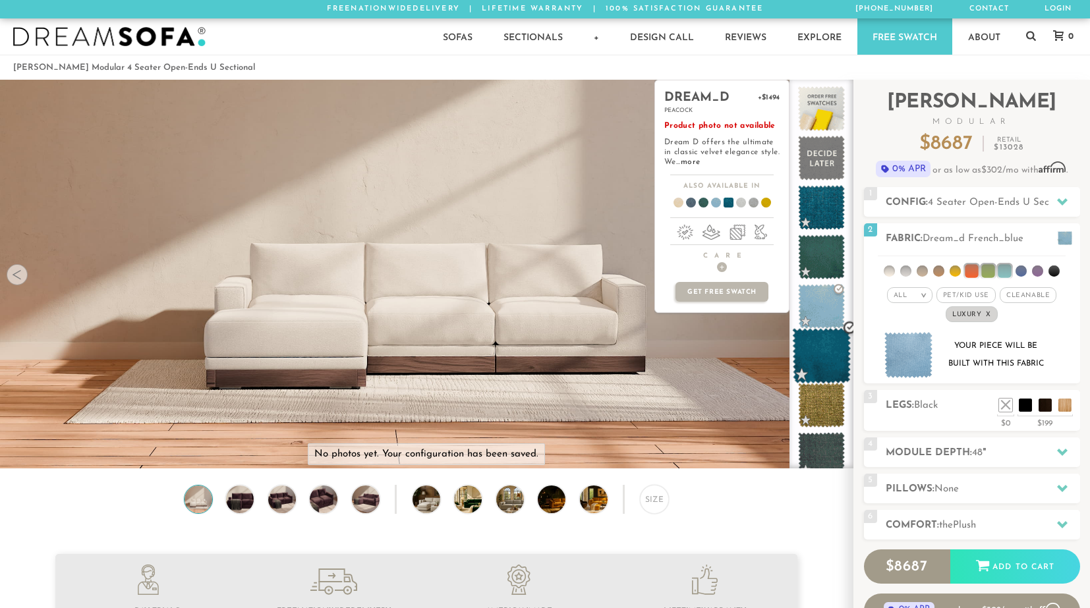
click at [824, 361] on span at bounding box center [821, 356] width 59 height 56
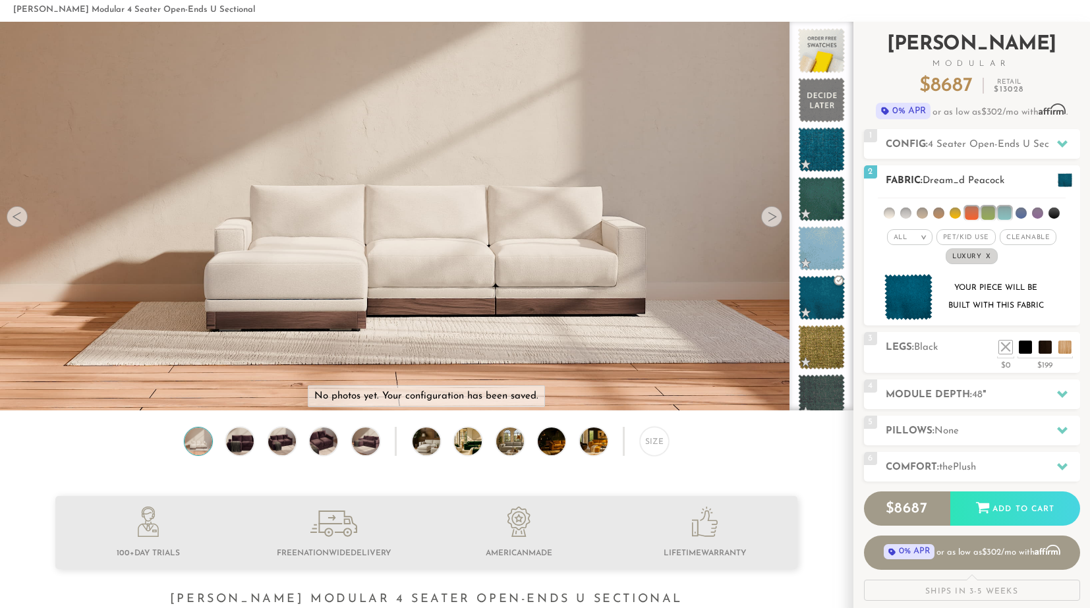
scroll to position [60, 0]
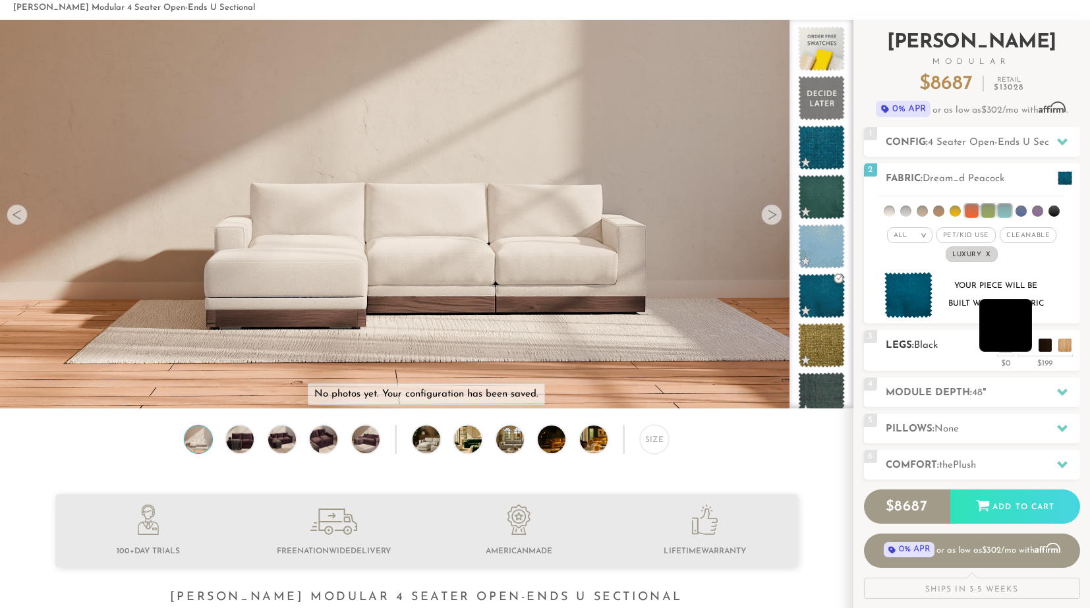
click at [969, 348] on li at bounding box center [1005, 325] width 53 height 53
click at [969, 387] on h2 "Module Depth: 48 "" at bounding box center [983, 392] width 194 height 15
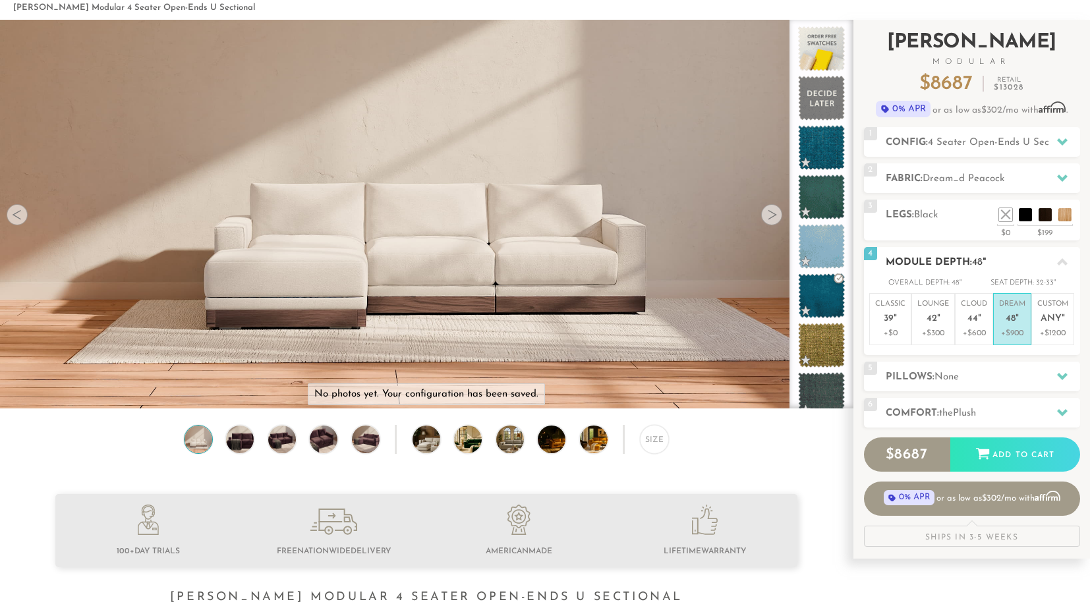
click at [969, 314] on span "48" at bounding box center [1010, 319] width 10 height 11
click at [969, 378] on h2 "Pillows: None" at bounding box center [983, 377] width 194 height 15
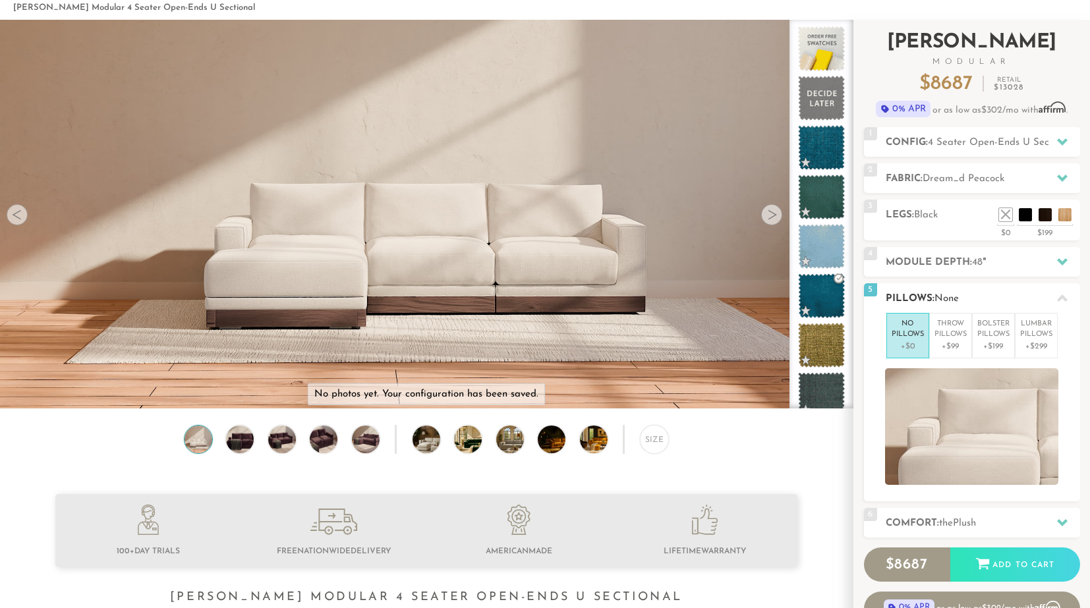
click at [969, 296] on icon at bounding box center [1062, 298] width 11 height 7
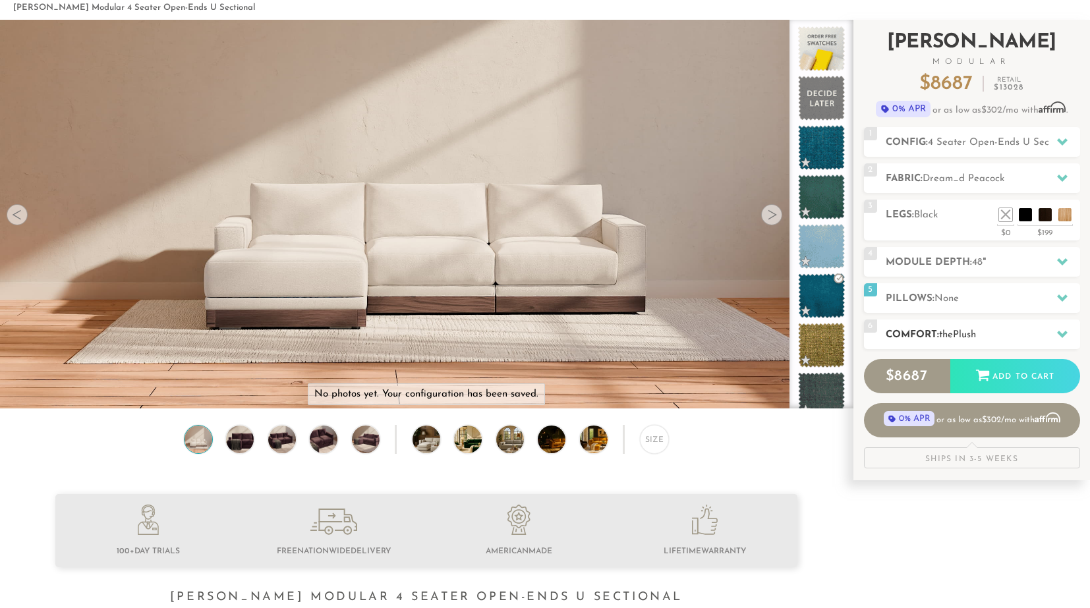
click at [969, 337] on h2 "Comfort: the Plush" at bounding box center [983, 334] width 194 height 15
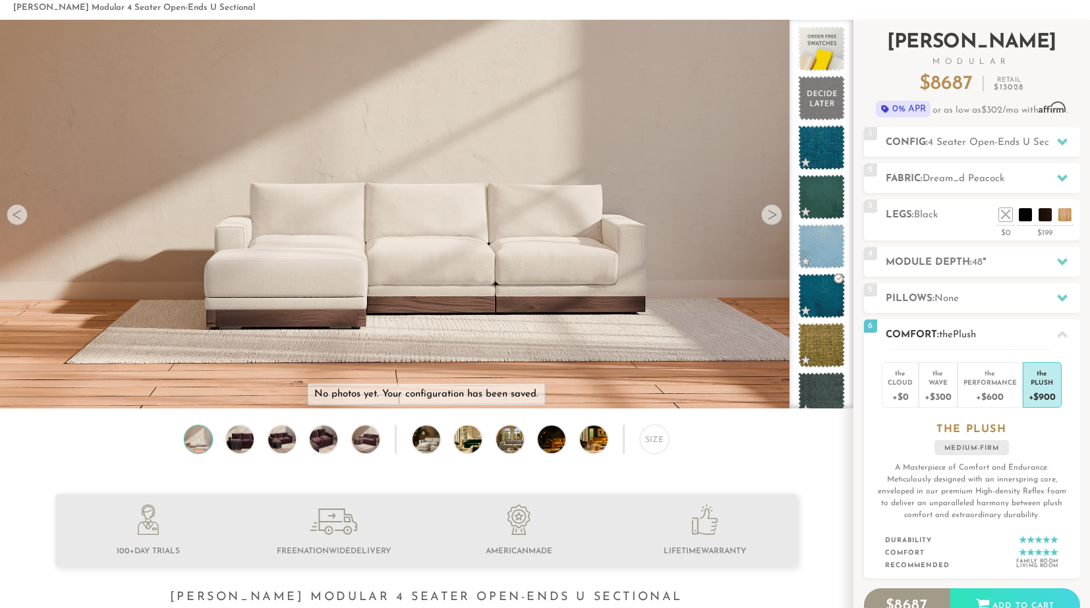
click at [969, 335] on h2 "Comfort: the Plush" at bounding box center [983, 334] width 194 height 15
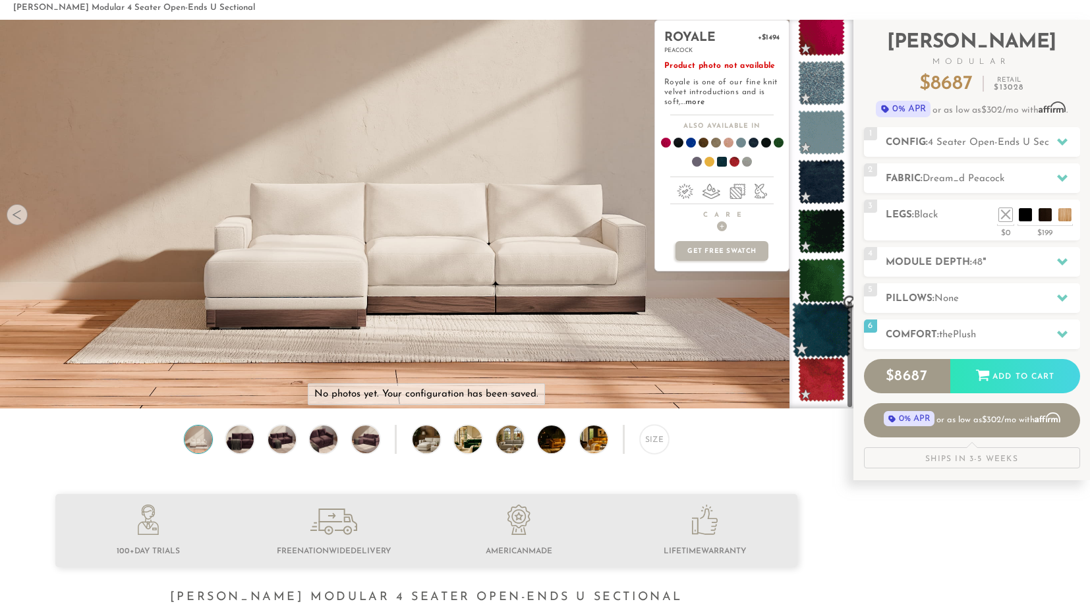
scroll to position [1004, 0]
click at [826, 372] on span at bounding box center [821, 380] width 59 height 56
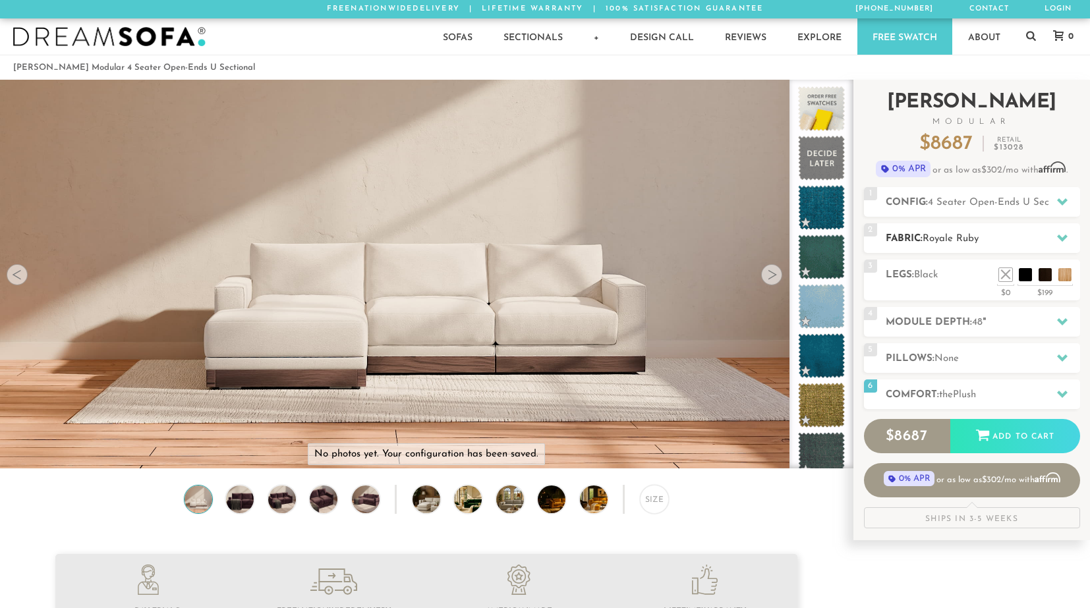
scroll to position [0, 0]
click at [937, 241] on span "Royale Ruby" at bounding box center [950, 239] width 56 height 10
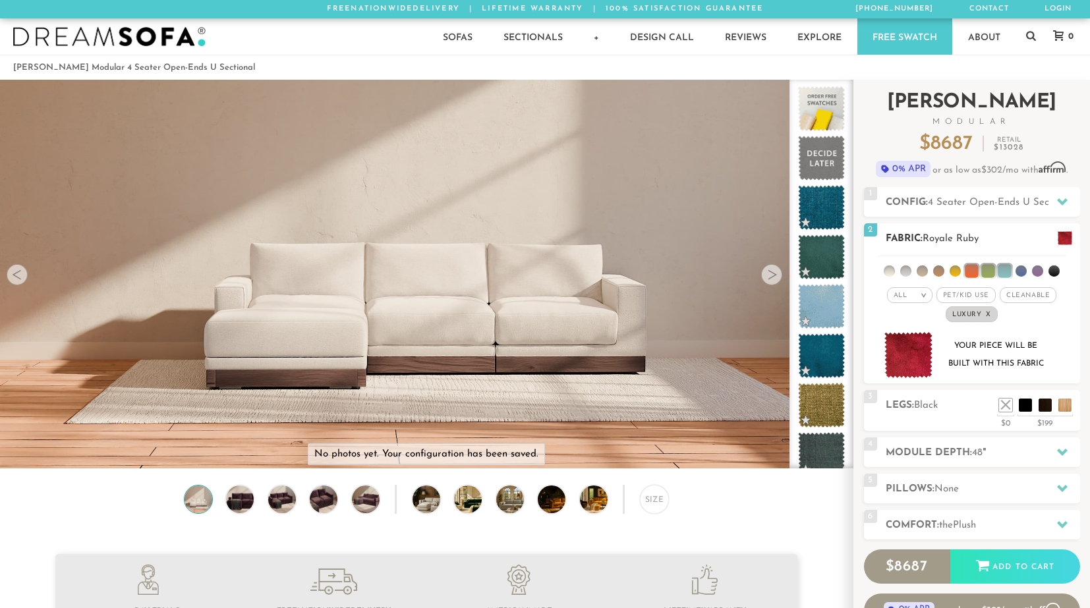
click at [891, 268] on li at bounding box center [889, 271] width 11 height 11
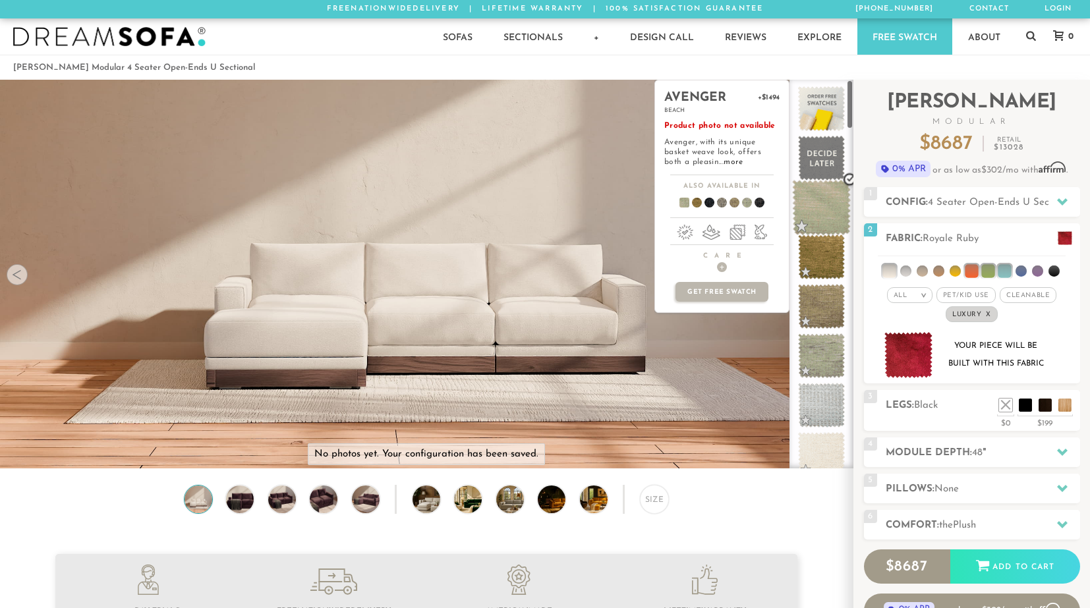
click at [824, 190] on span at bounding box center [821, 208] width 59 height 56
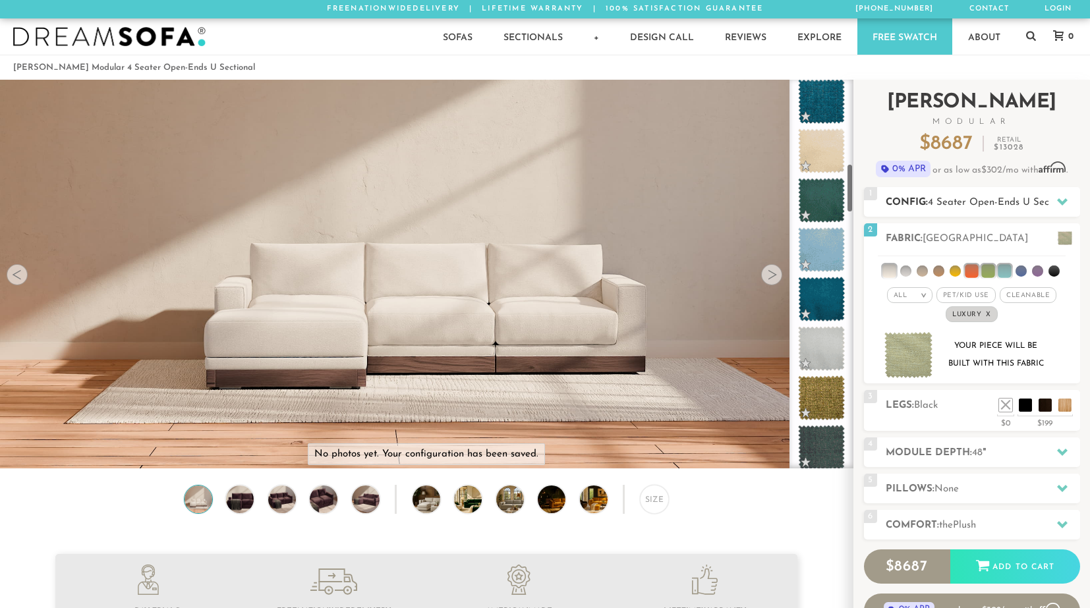
scroll to position [112, 0]
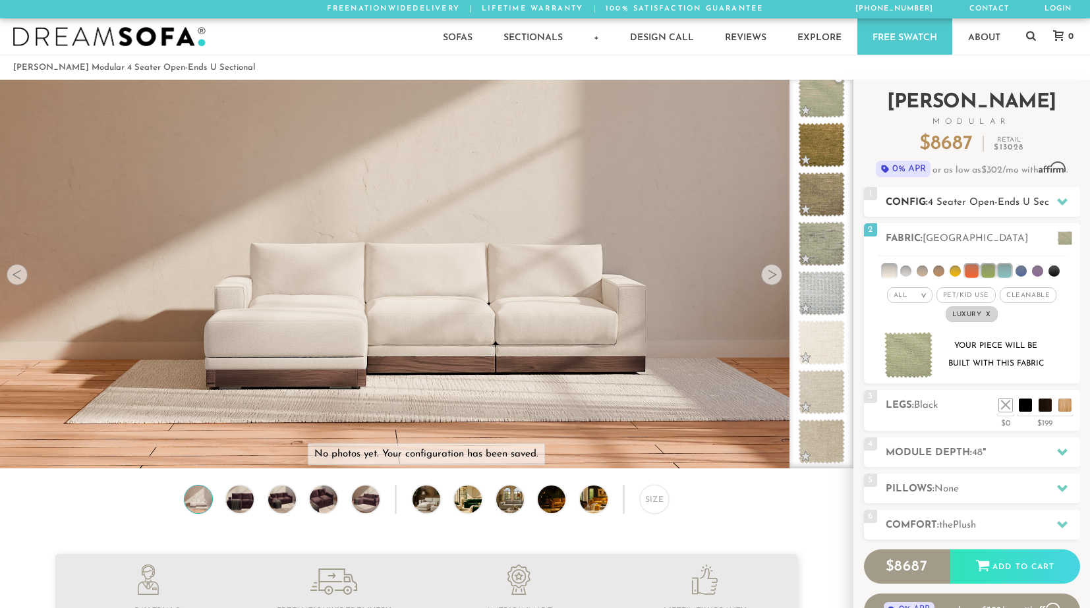
click at [946, 200] on span "4 Seater Open-Ends U Sectional" at bounding box center [1001, 203] width 146 height 10
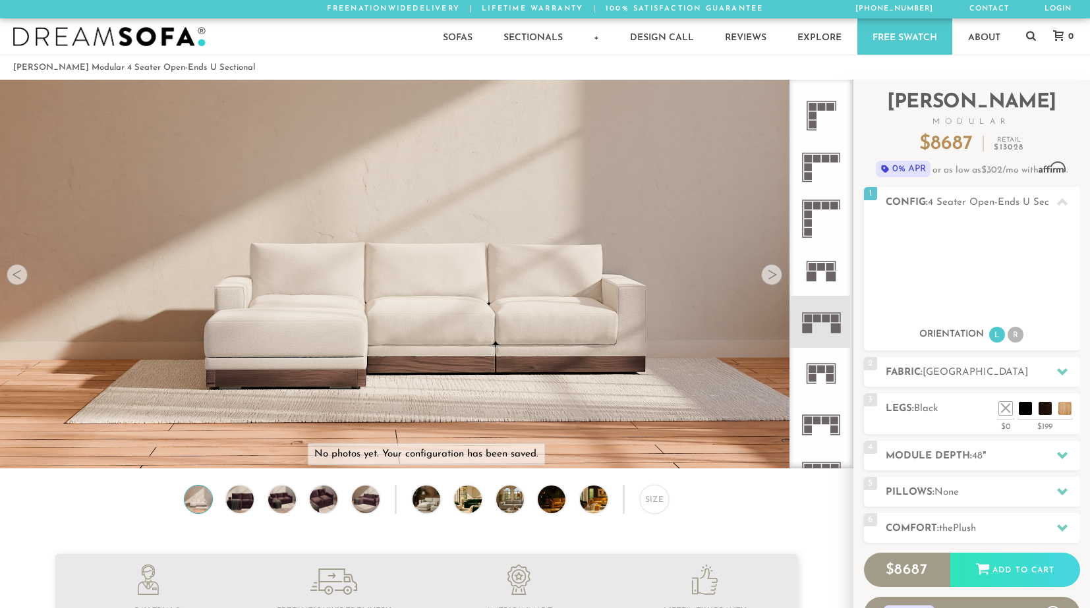
click at [818, 321] on rect at bounding box center [817, 319] width 8 height 8
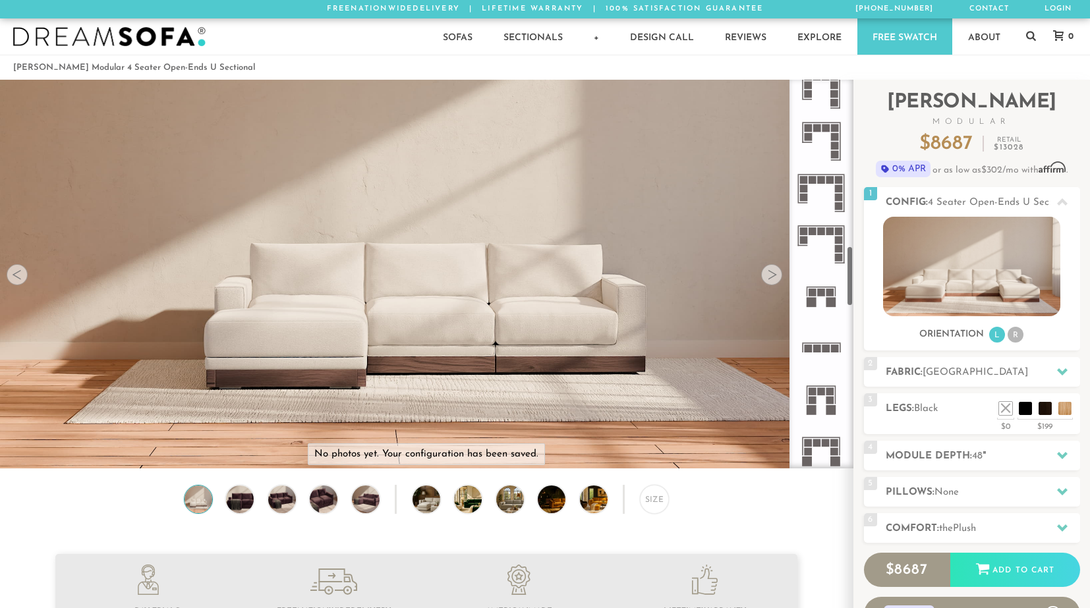
scroll to position [1058, 0]
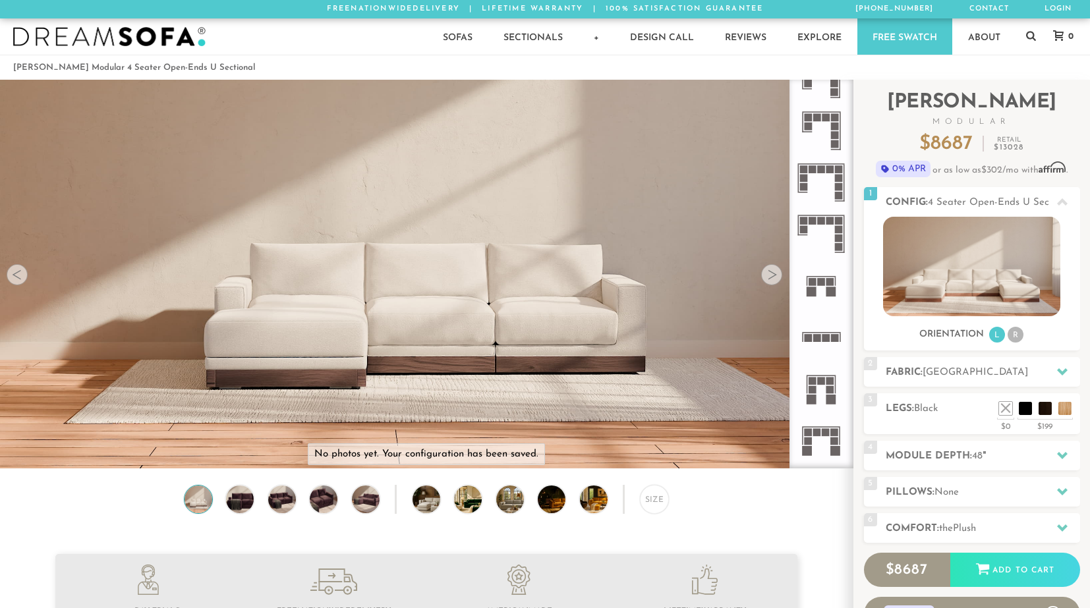
click at [820, 339] on rect at bounding box center [817, 338] width 8 height 8
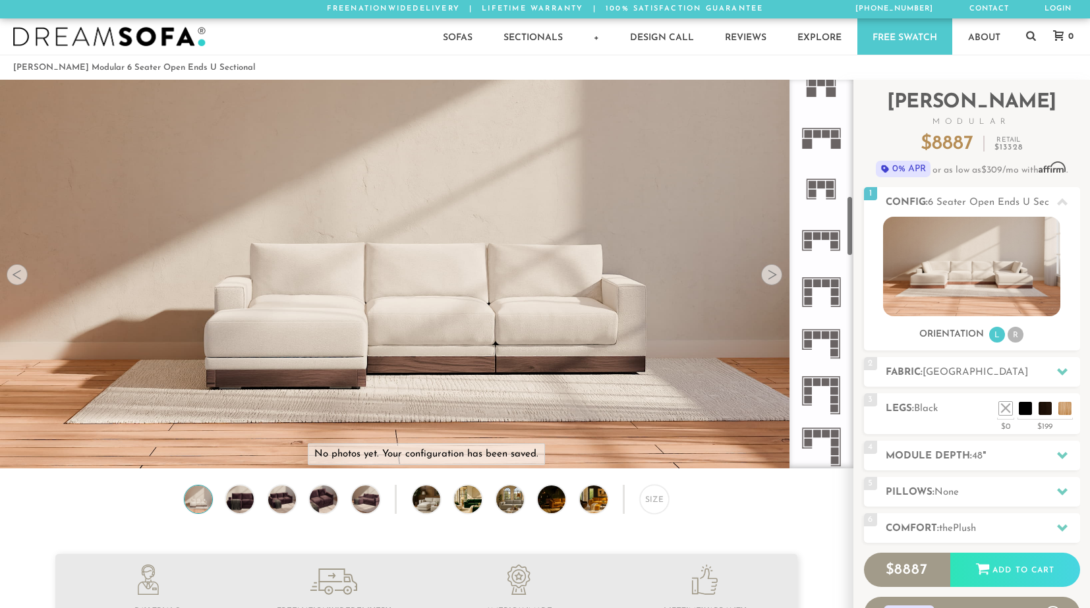
scroll to position [664, 0]
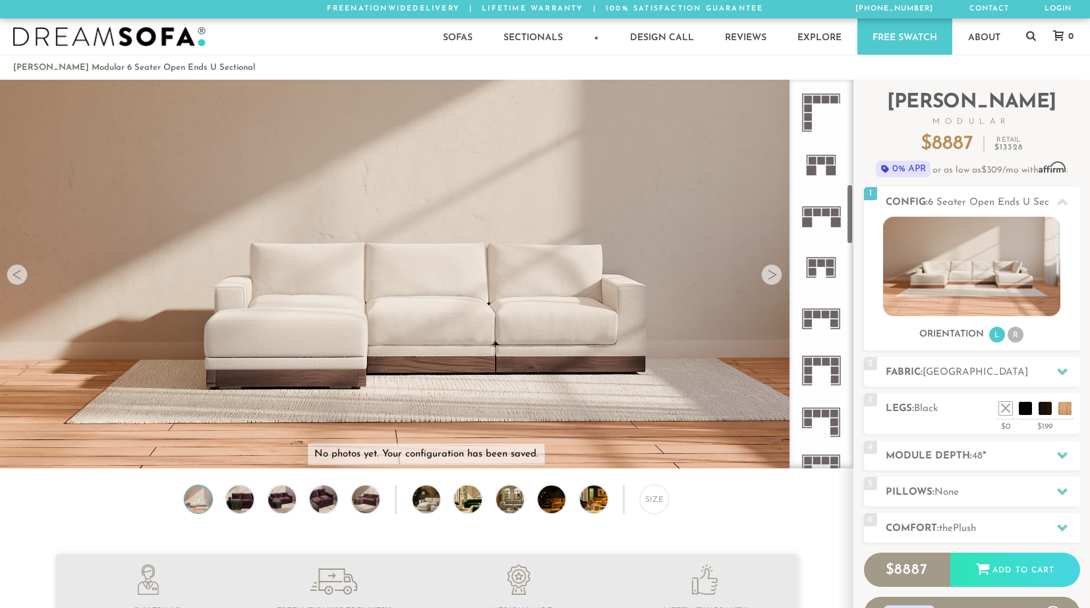
click at [820, 306] on icon at bounding box center [820, 318] width 51 height 51
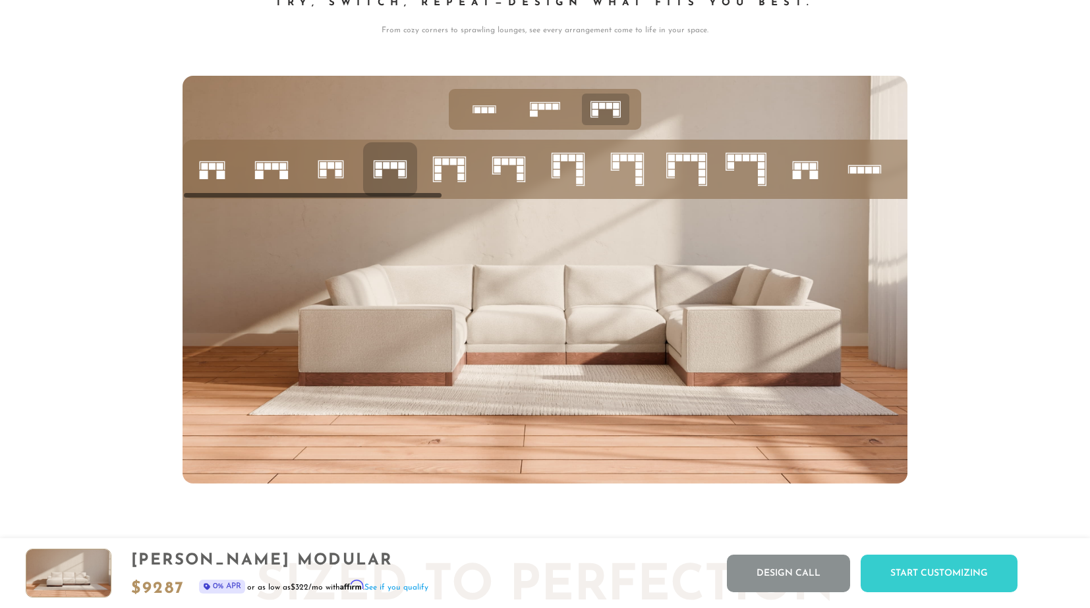
scroll to position [5332, 0]
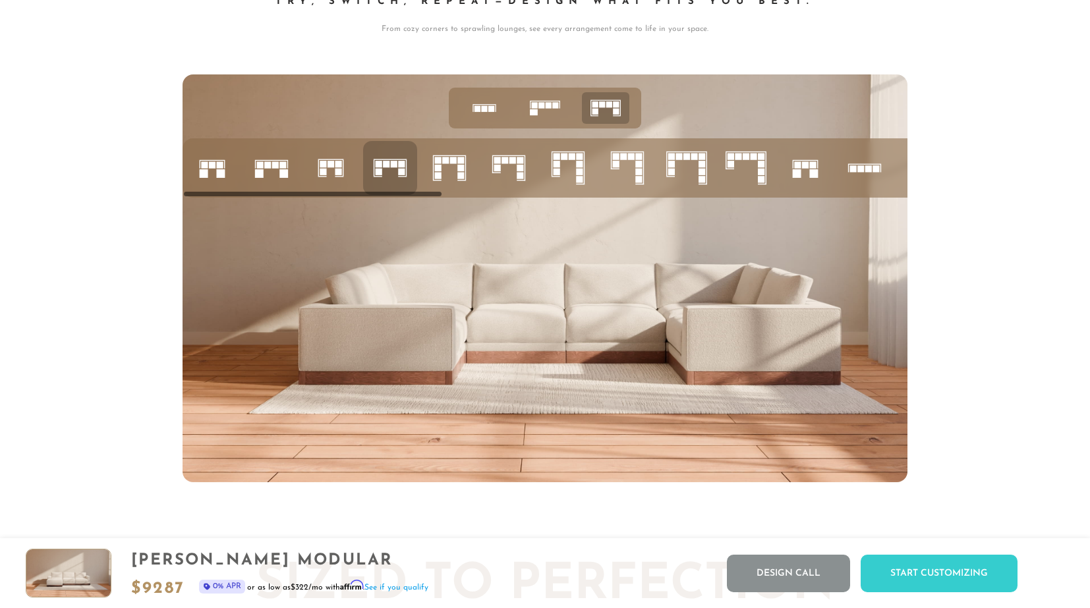
click at [548, 104] on rect at bounding box center [549, 105] width 6 height 6
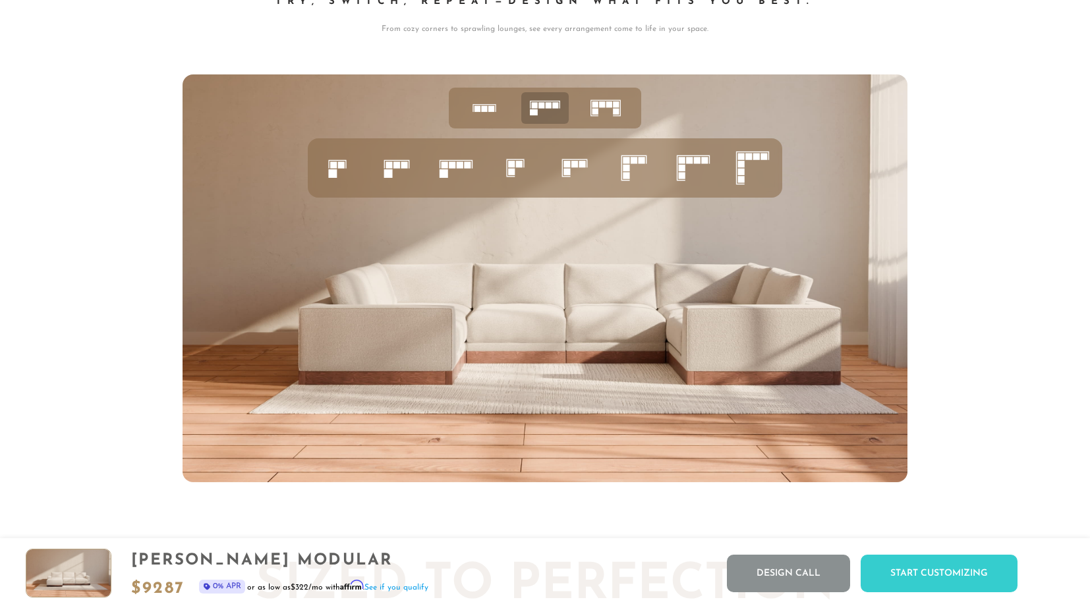
click at [604, 105] on rect at bounding box center [602, 104] width 6 height 6
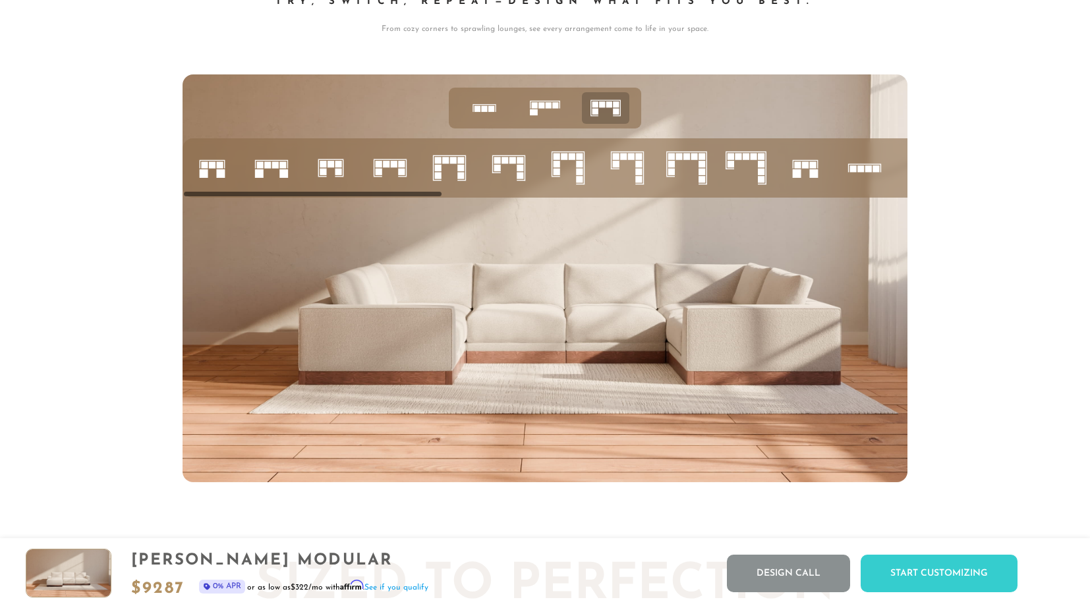
scroll to position [0, 0]
click at [482, 101] on icon at bounding box center [484, 108] width 41 height 41
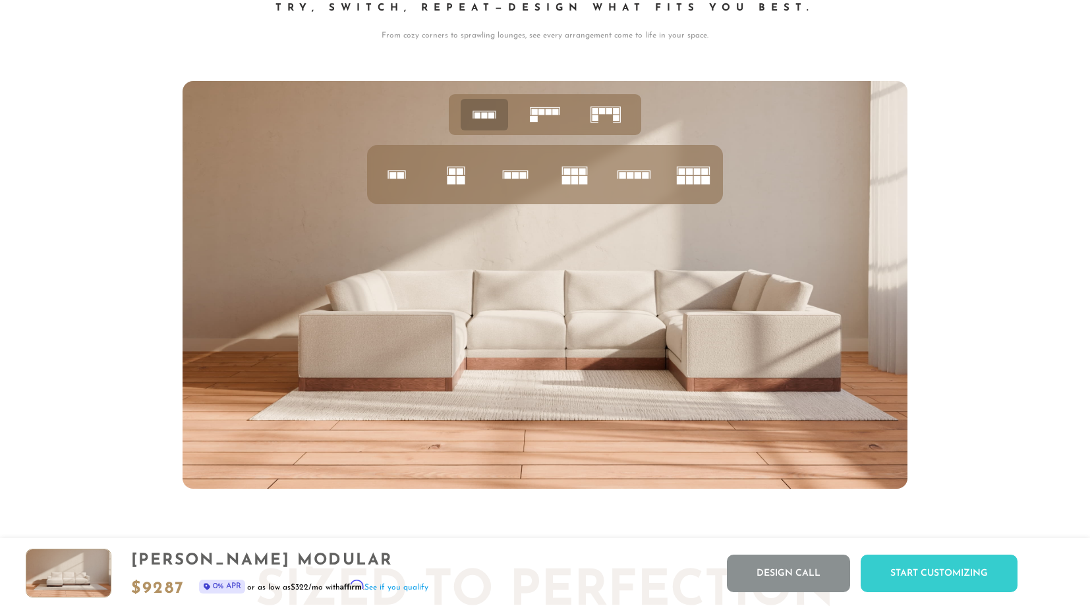
scroll to position [5347, 0]
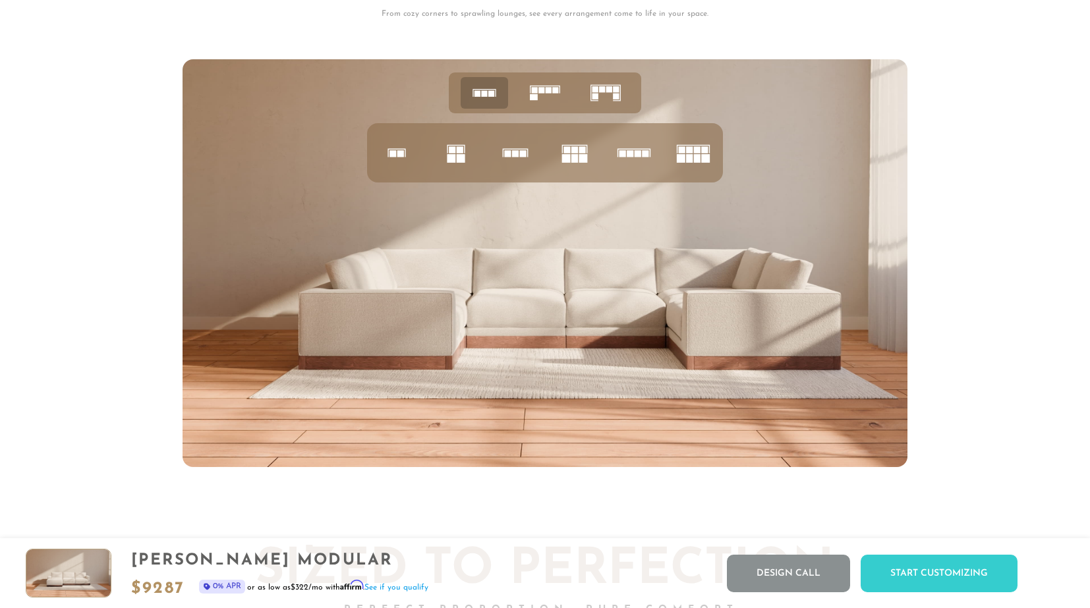
click at [548, 92] on rect at bounding box center [549, 90] width 6 height 6
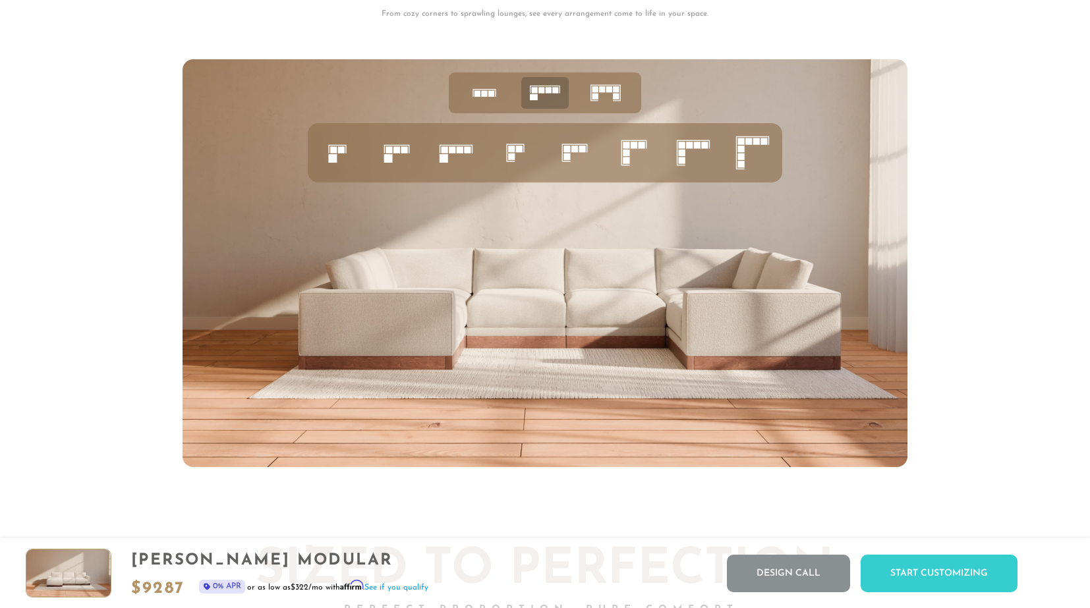
scroll to position [5346, 0]
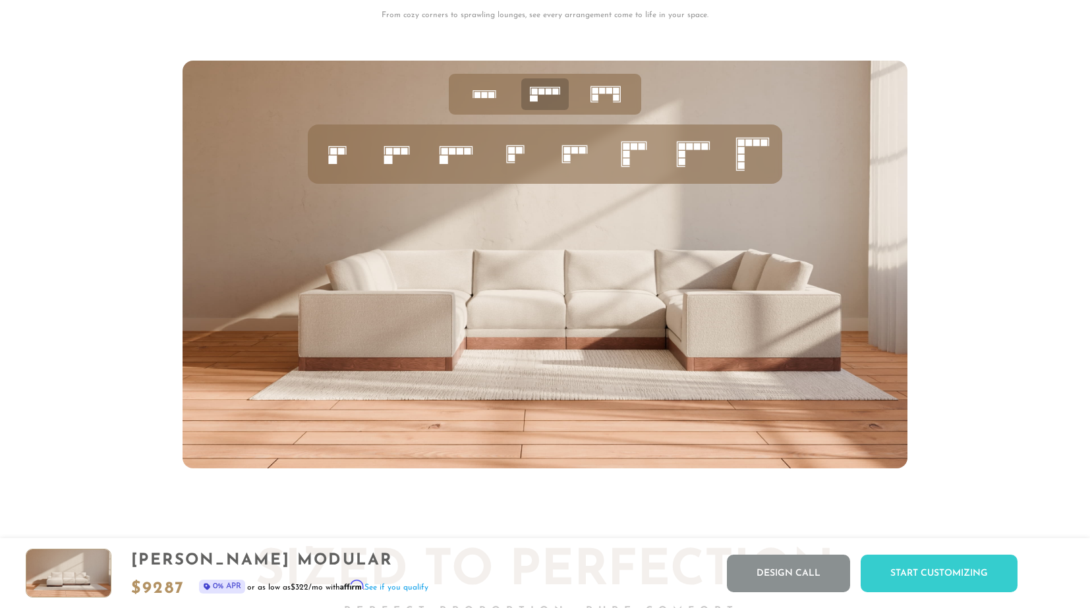
click at [461, 152] on rect at bounding box center [460, 151] width 7 height 7
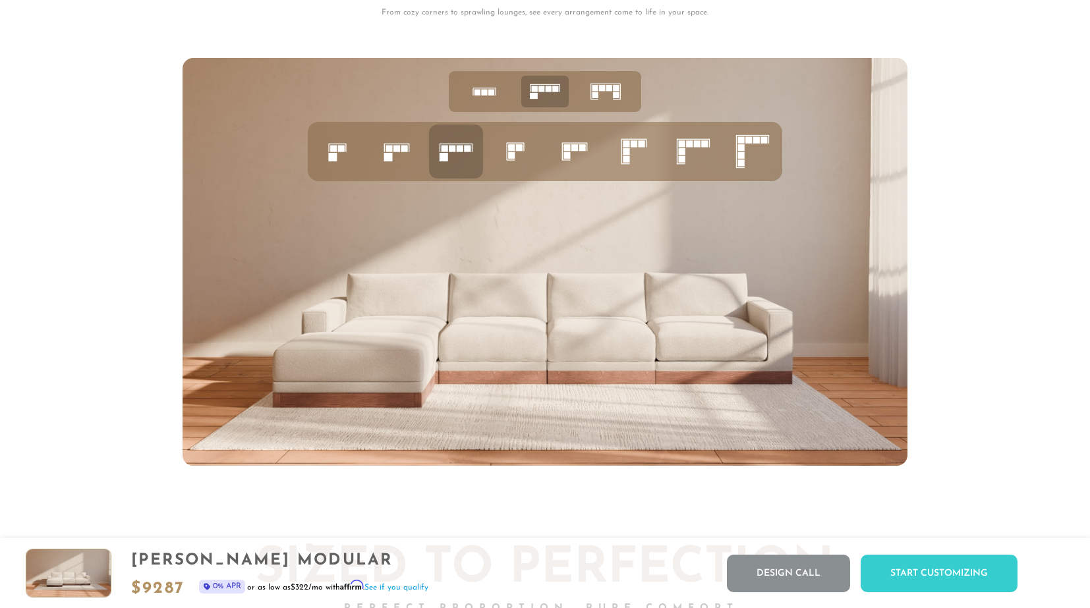
scroll to position [5346, 0]
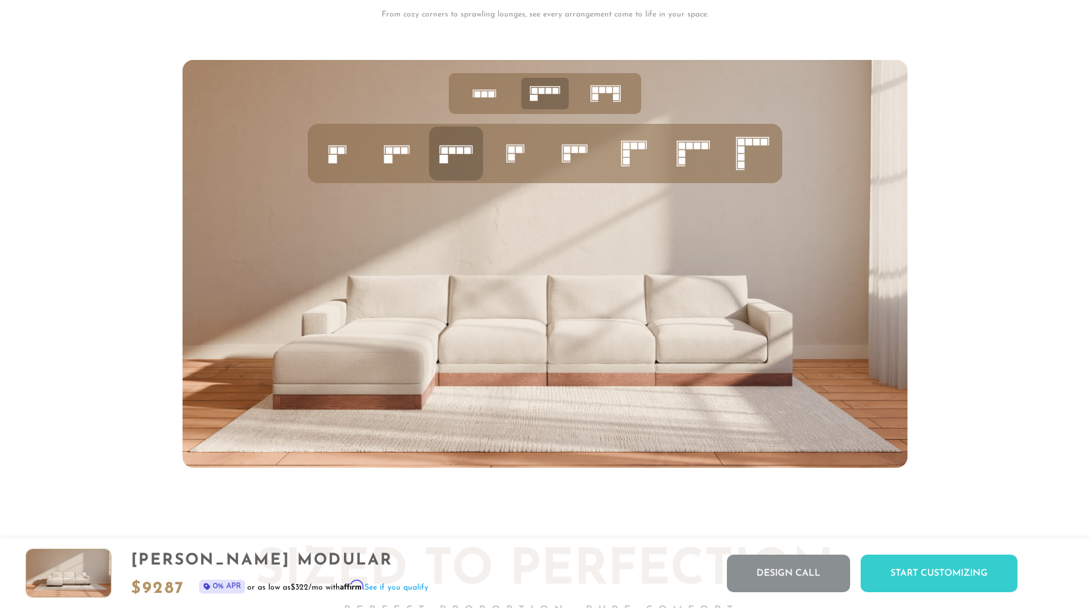
click at [608, 93] on rect at bounding box center [609, 90] width 6 height 6
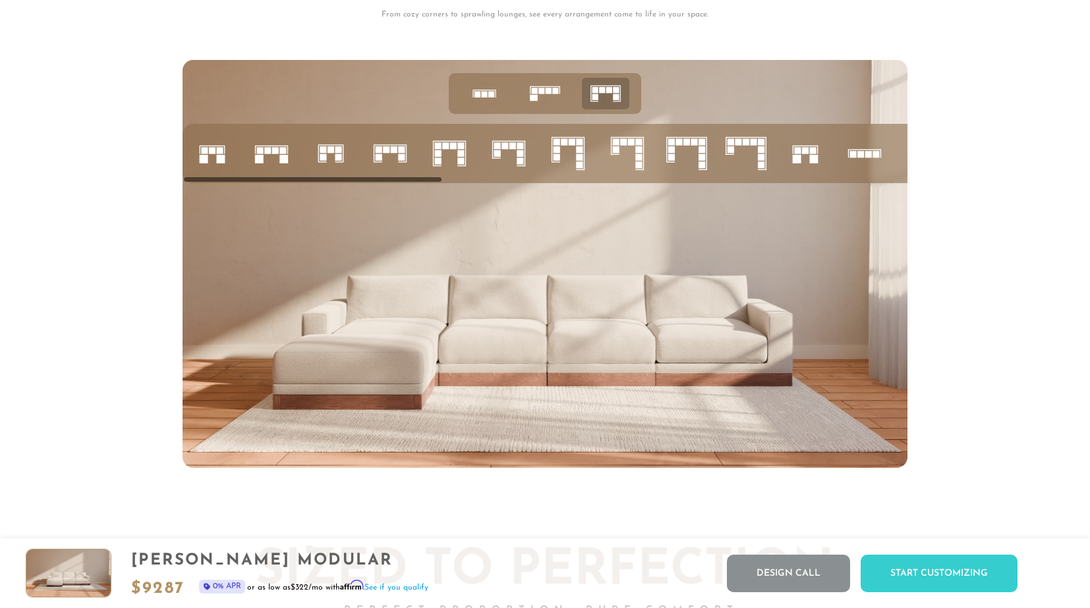
click at [273, 149] on rect at bounding box center [275, 150] width 7 height 7
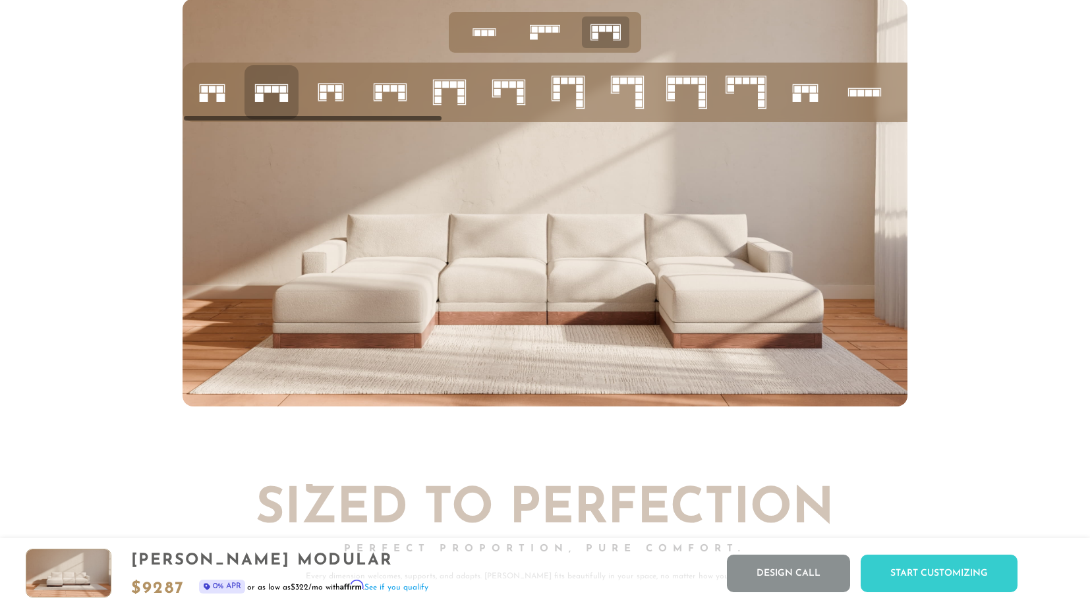
scroll to position [5256, 0]
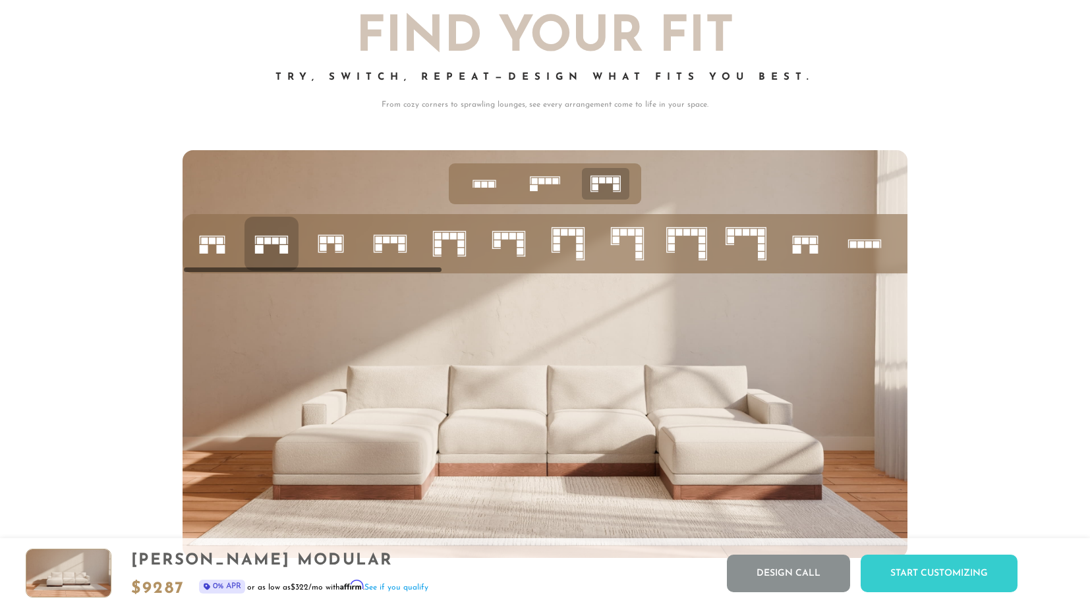
click at [693, 239] on icon at bounding box center [686, 243] width 45 height 45
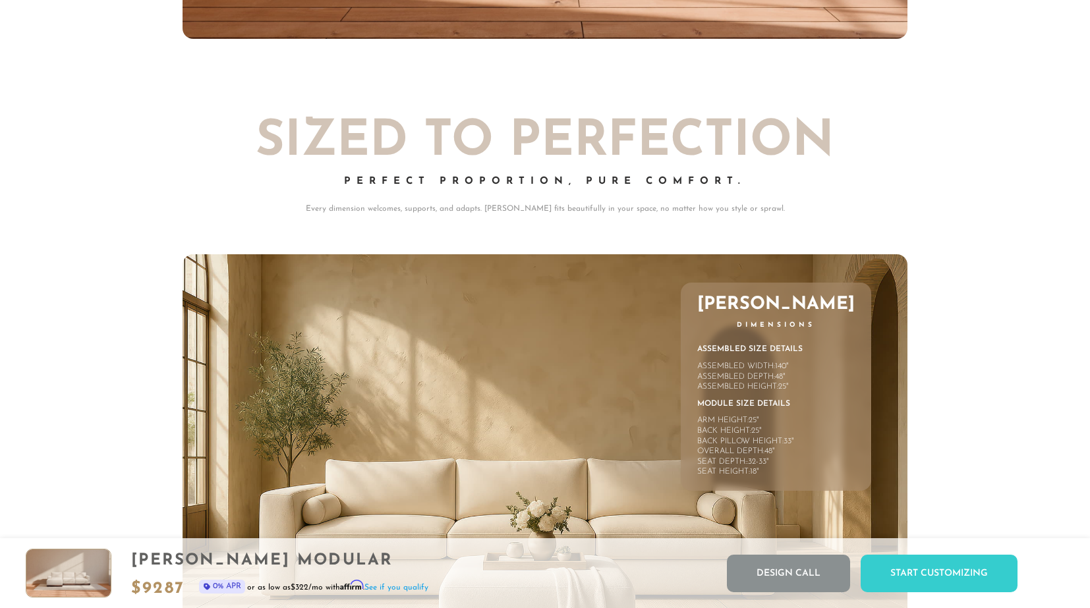
scroll to position [5860, 0]
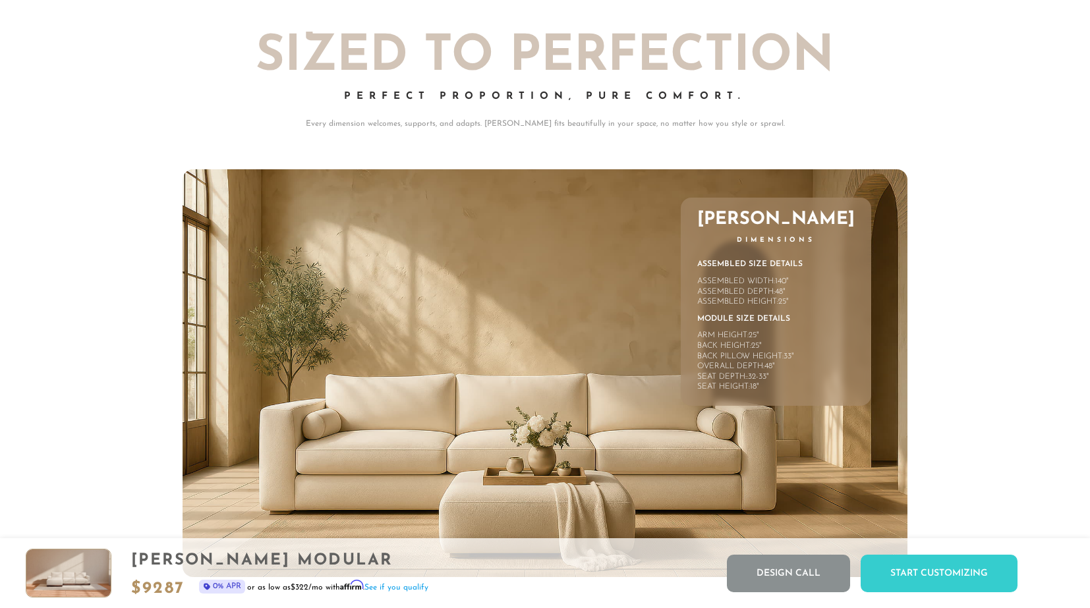
click at [783, 289] on span "48" at bounding box center [779, 292] width 8 height 8
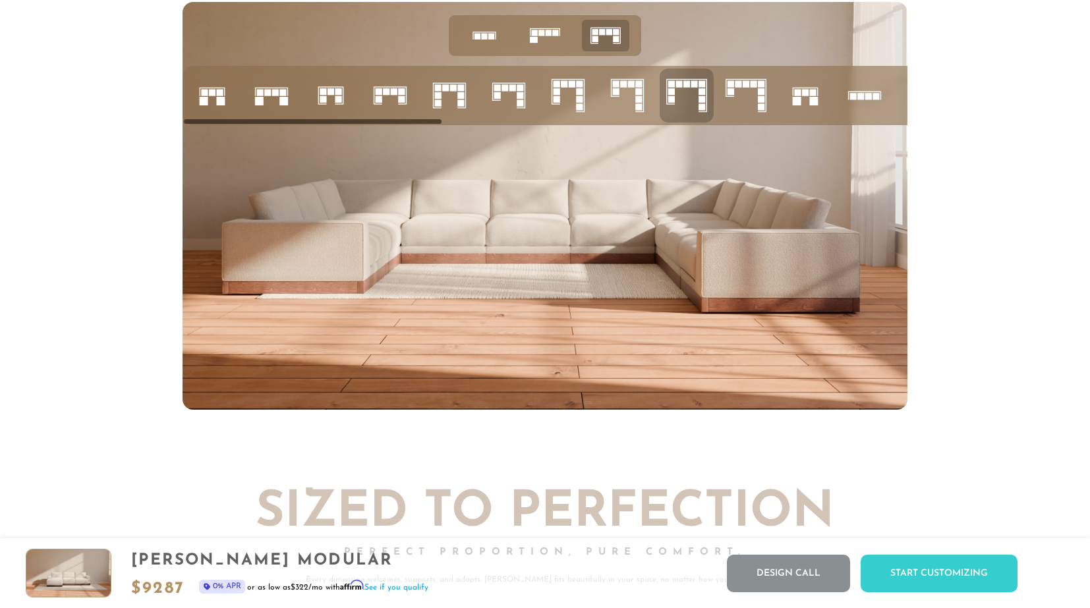
scroll to position [5141, 0]
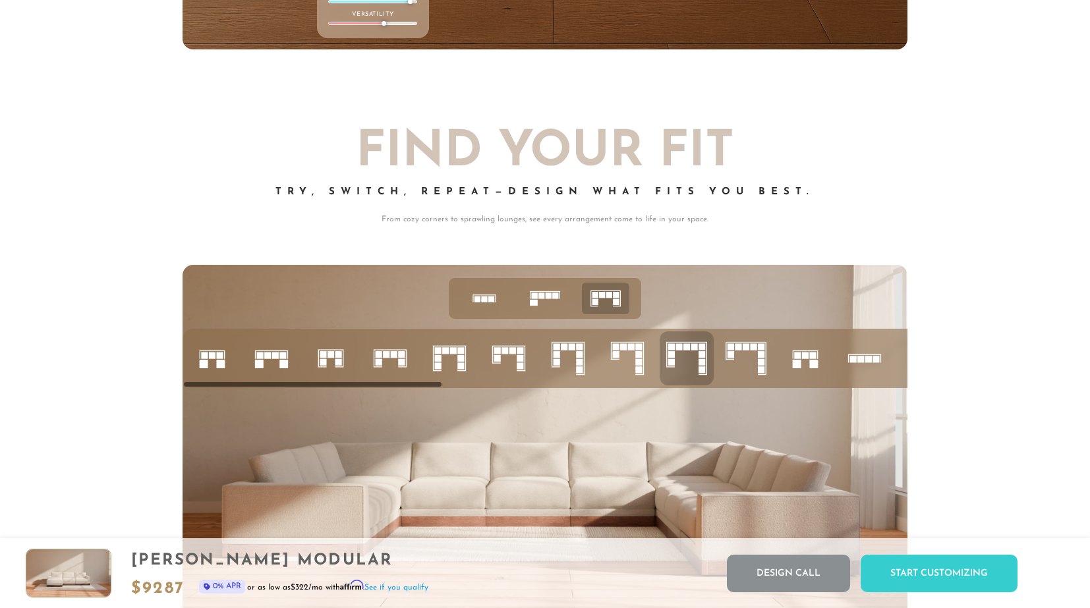
click at [263, 354] on rect at bounding box center [260, 355] width 7 height 7
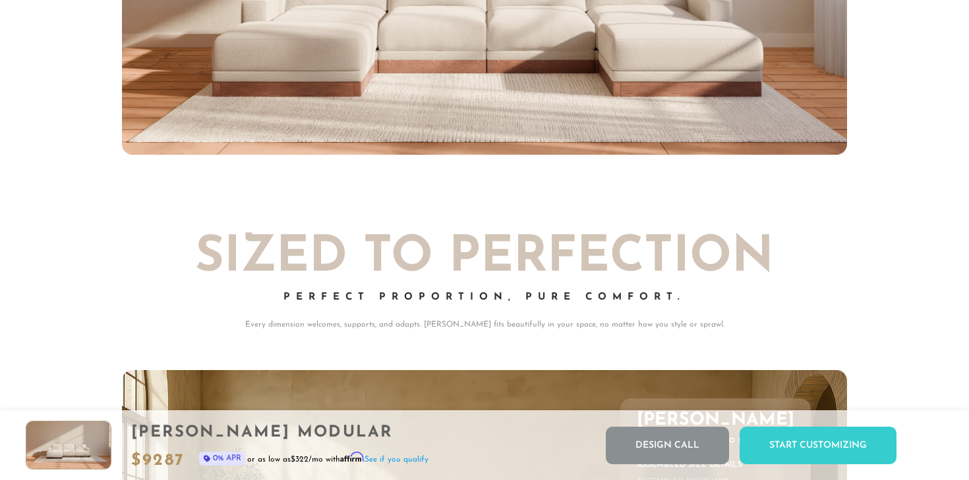
scroll to position [14651, 969]
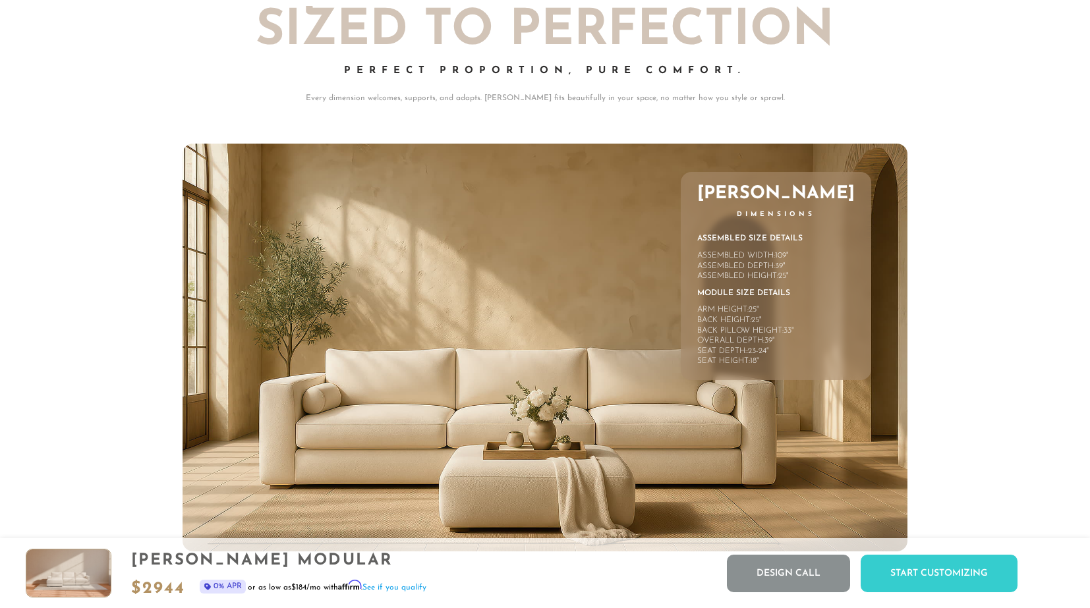
scroll to position [5950, 0]
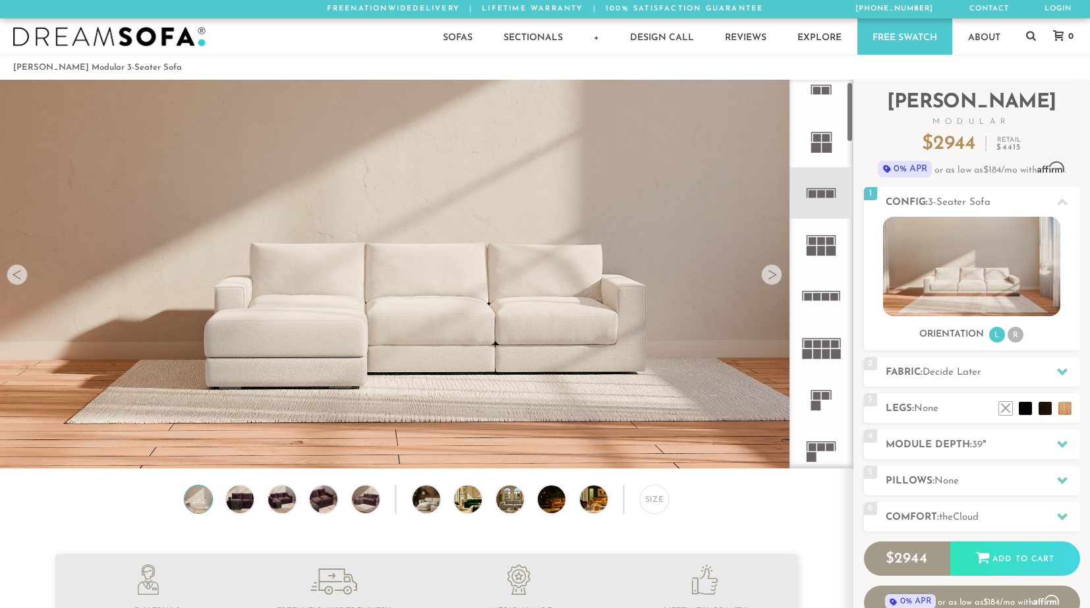
click at [824, 292] on rect at bounding box center [822, 291] width 38 height 1
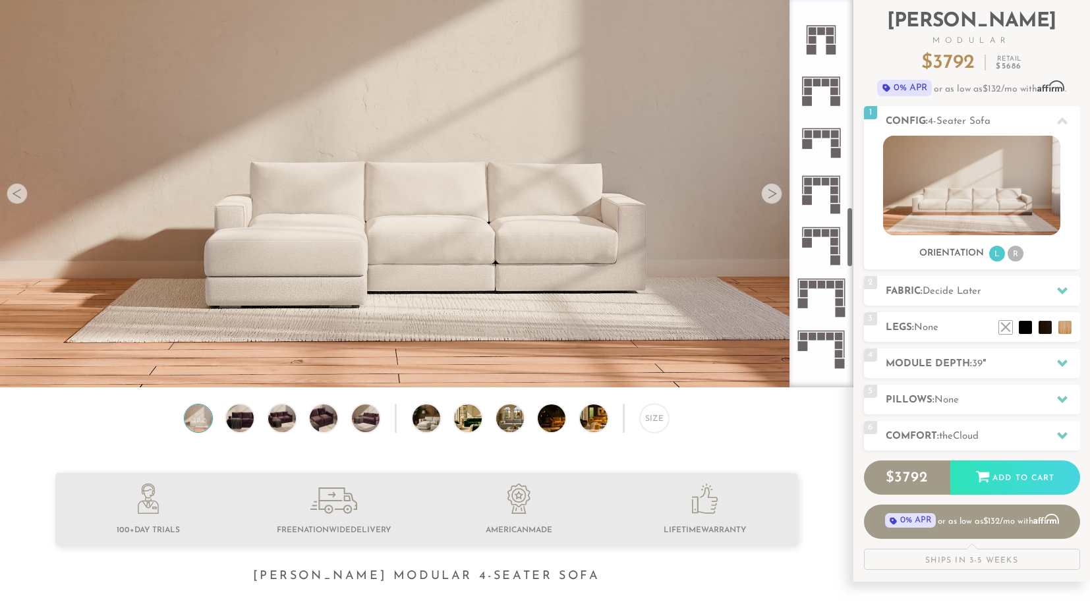
click at [825, 283] on rect at bounding box center [822, 285] width 8 height 8
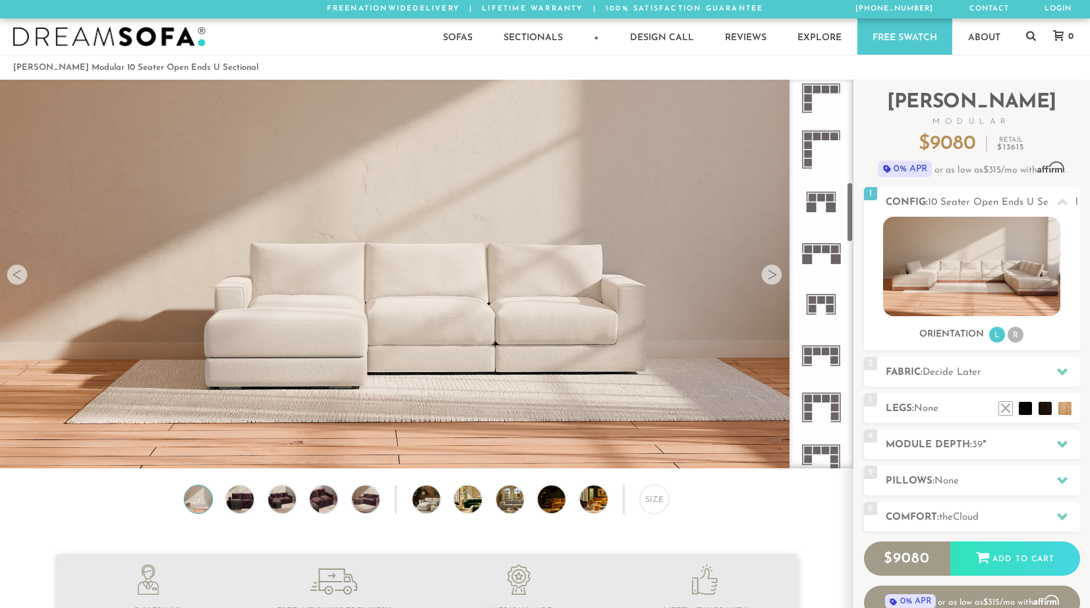
scroll to position [620, 0]
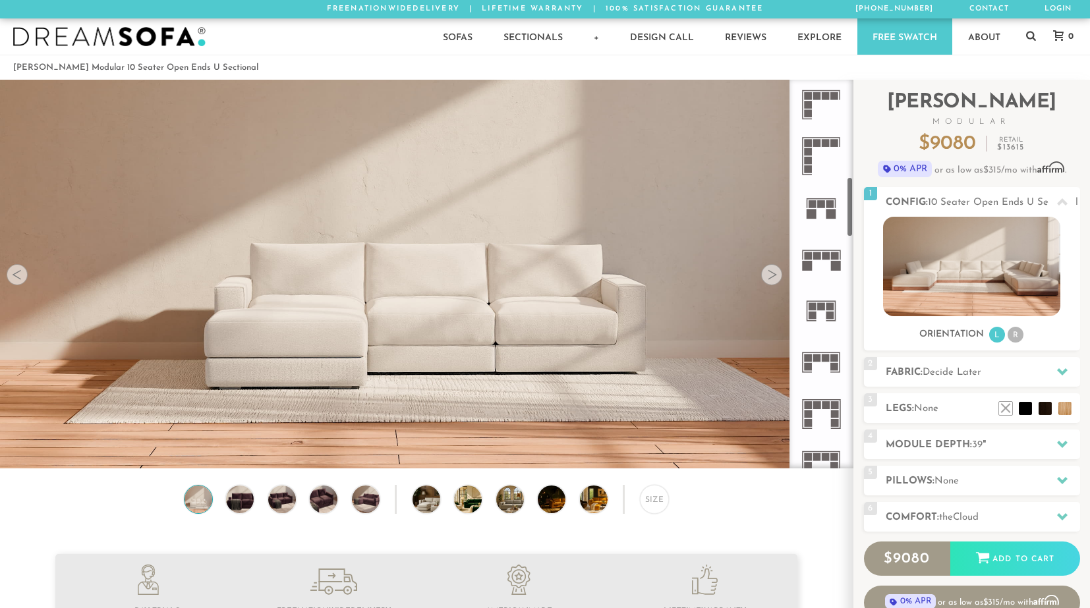
click at [828, 253] on rect at bounding box center [826, 256] width 8 height 8
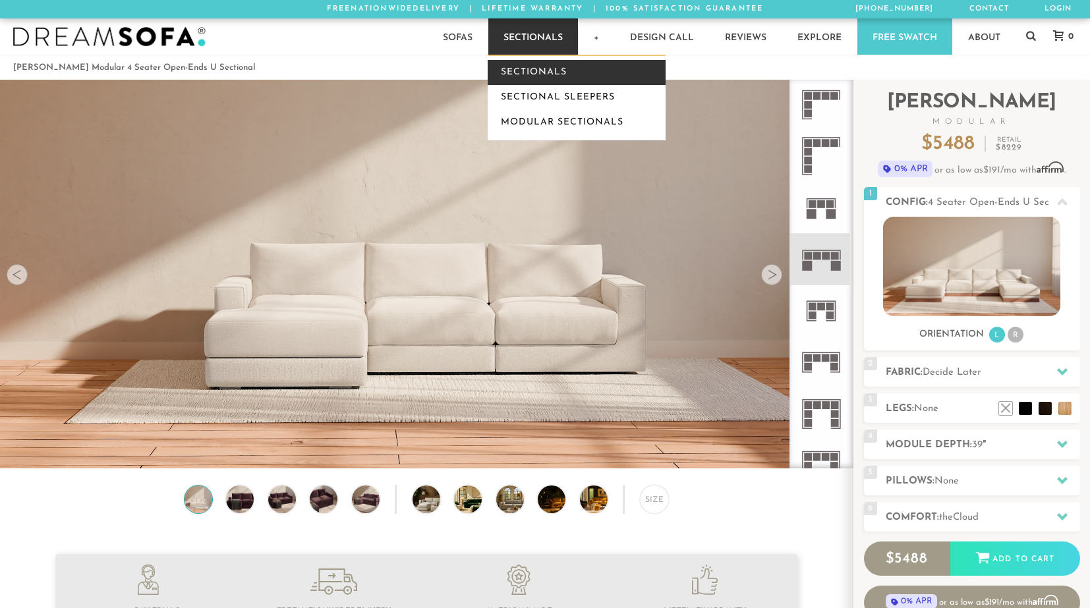
click at [540, 73] on link "Sectionals" at bounding box center [577, 72] width 178 height 25
